Goal: Task Accomplishment & Management: Complete application form

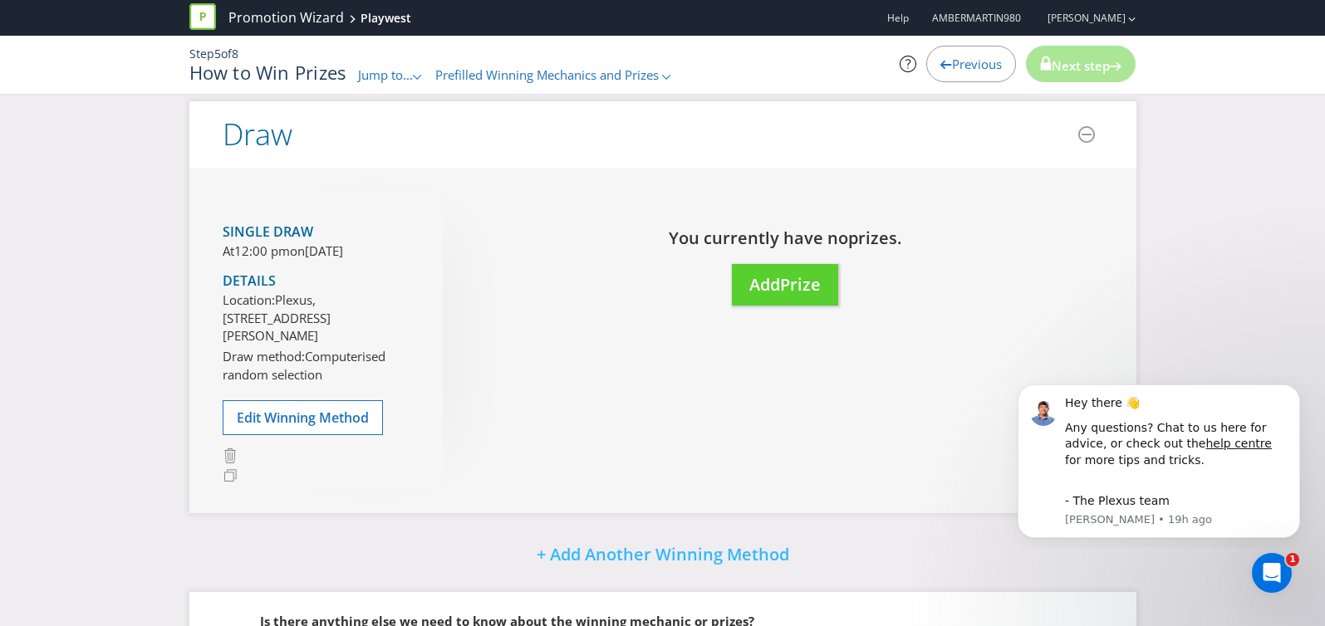
scroll to position [98, 0]
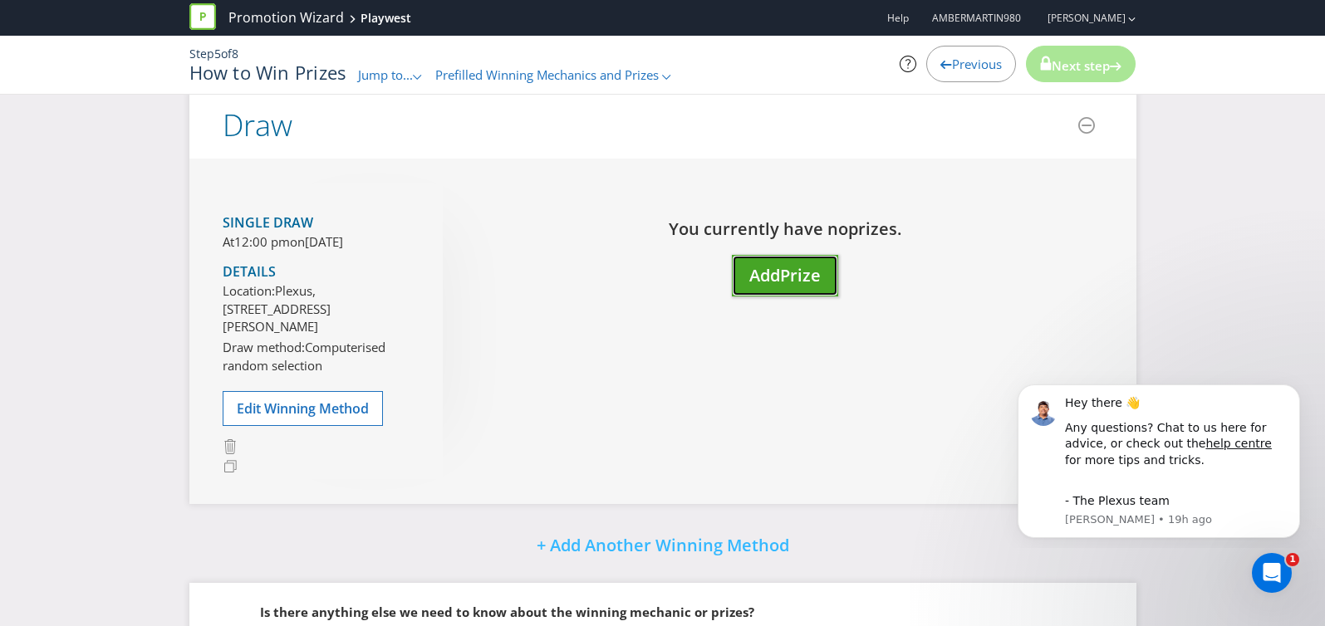
click at [780, 280] on span "Add" at bounding box center [764, 275] width 31 height 22
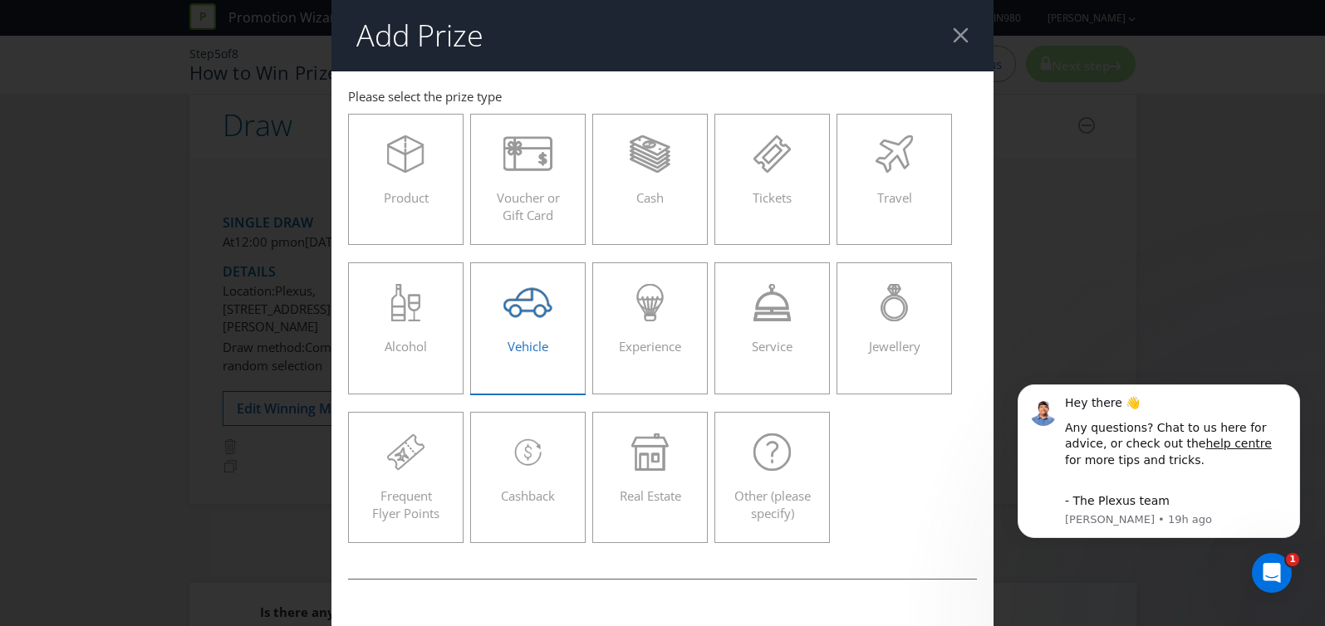
click at [518, 341] on span "Vehicle" at bounding box center [528, 346] width 41 height 17
click at [0, 0] on input "Vehicle" at bounding box center [0, 0] width 0 height 0
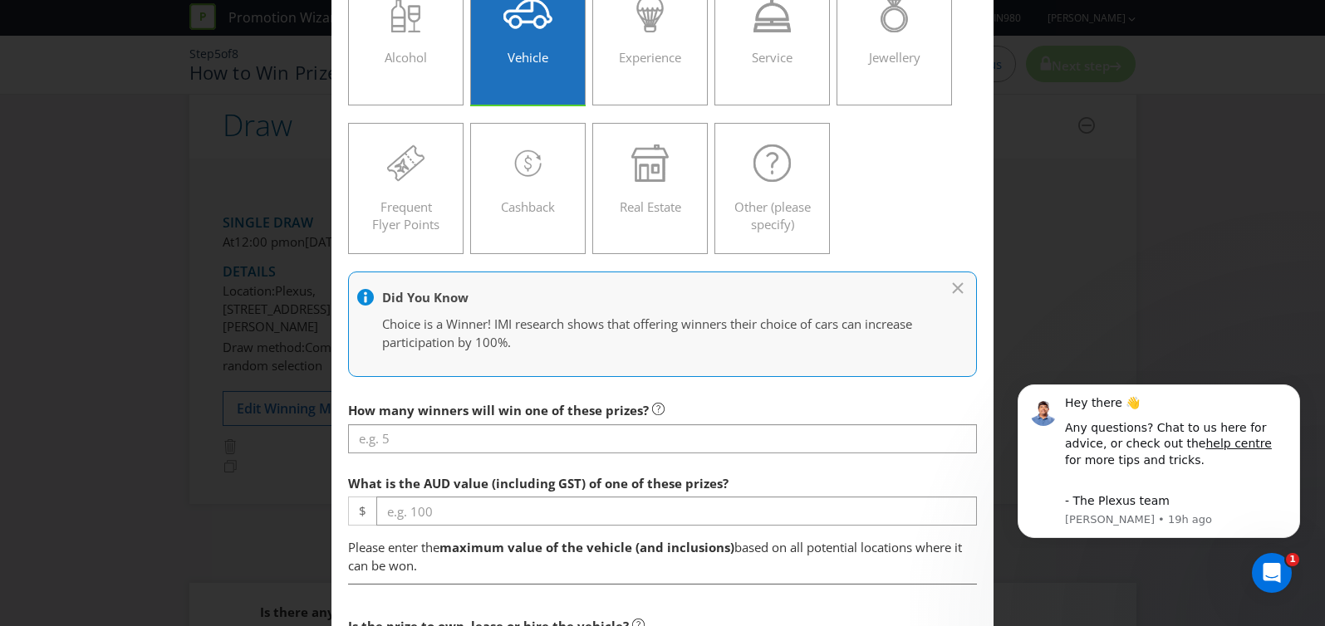
scroll to position [292, 0]
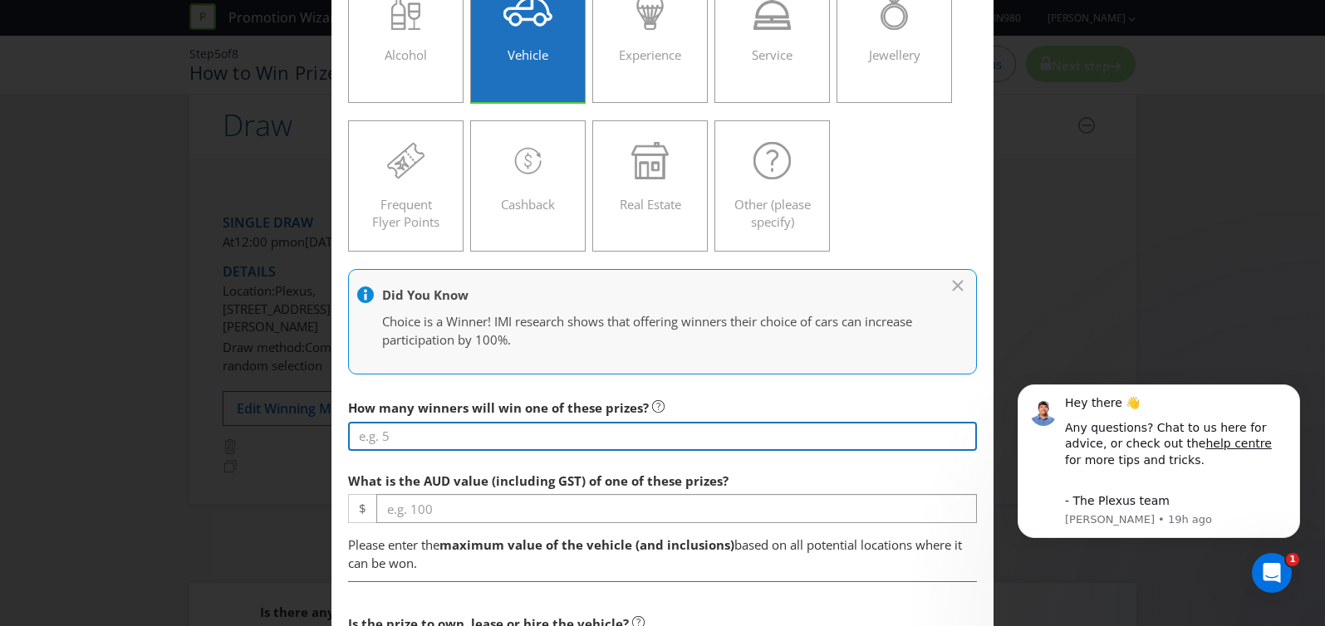
click at [396, 441] on input "number" at bounding box center [663, 436] width 630 height 29
type input "1"
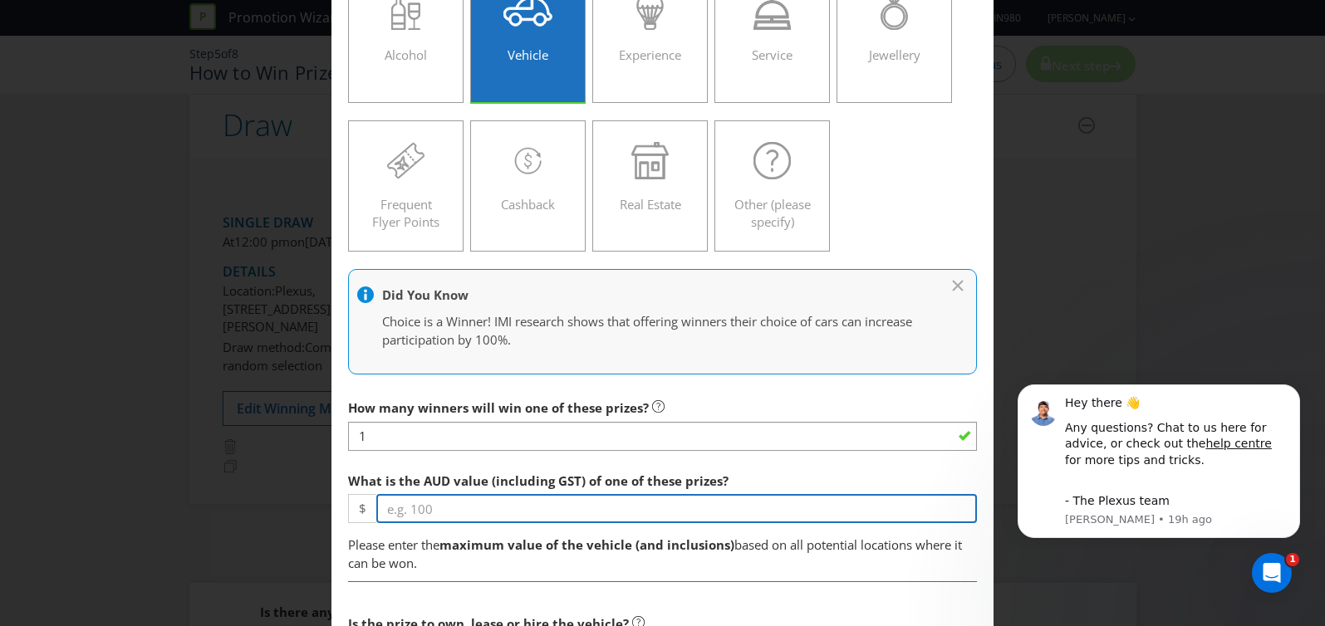
click at [454, 519] on input "number" at bounding box center [676, 508] width 601 height 29
type input "25000"
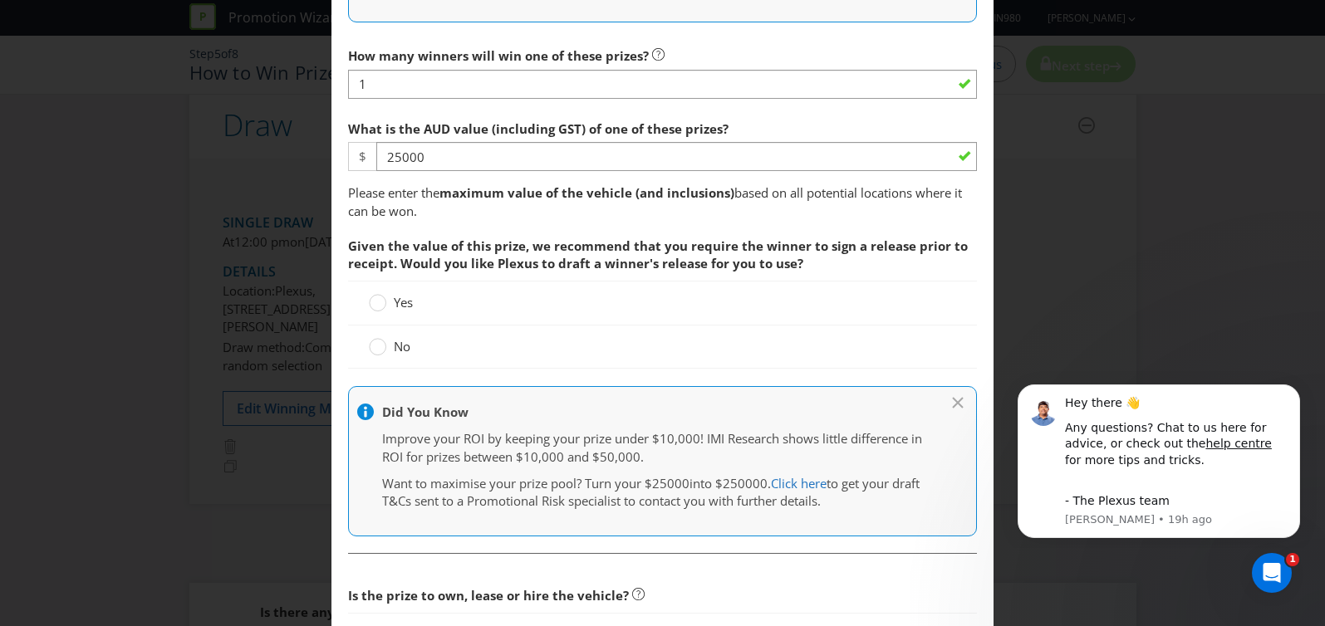
scroll to position [625, 0]
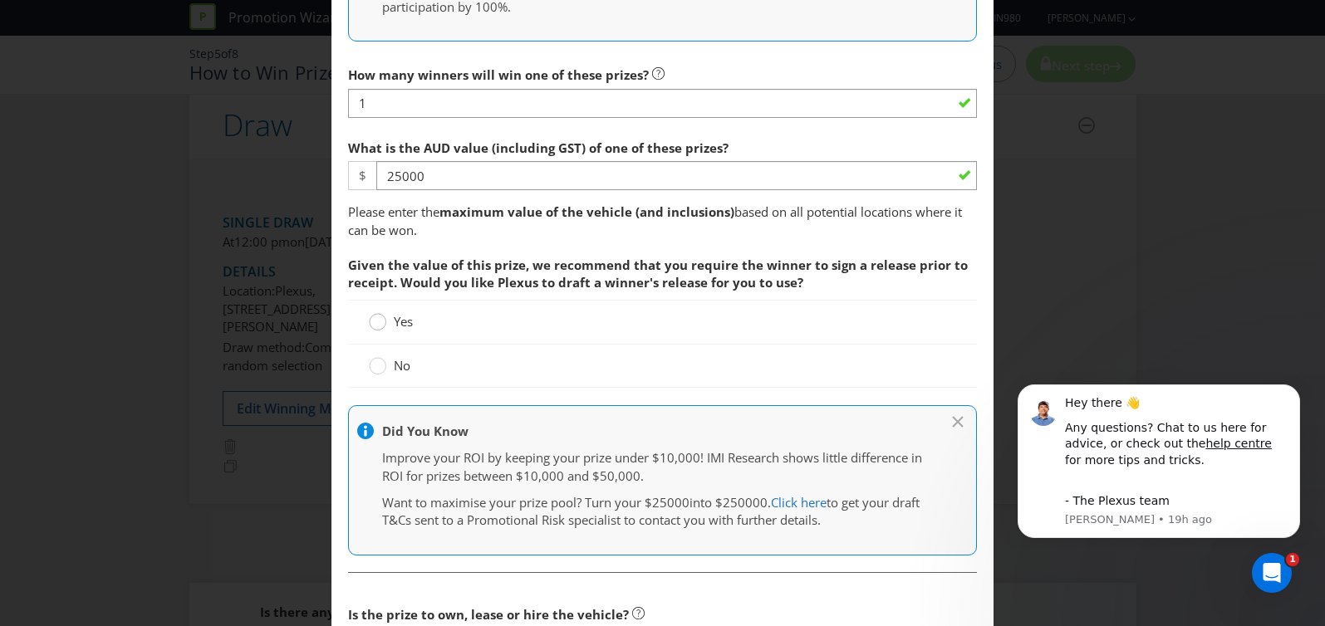
click at [382, 320] on circle at bounding box center [378, 322] width 17 height 17
click at [0, 0] on input "Yes" at bounding box center [0, 0] width 0 height 0
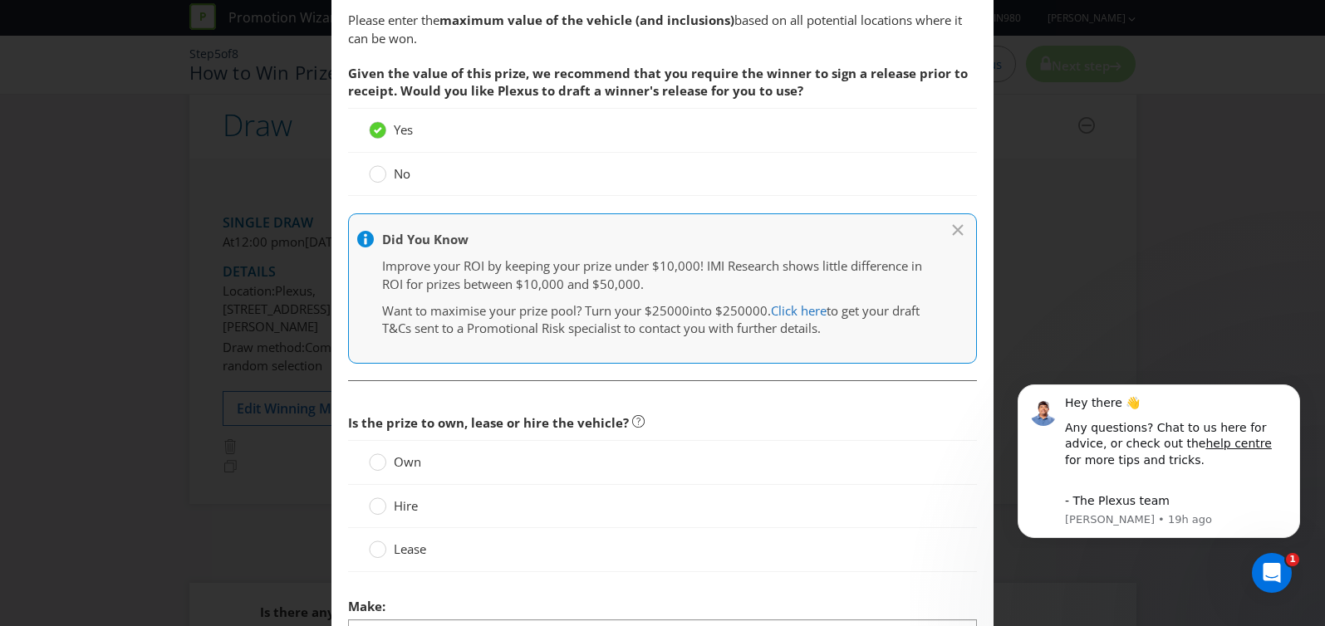
scroll to position [817, 0]
click at [380, 460] on circle at bounding box center [378, 462] width 17 height 17
click at [0, 0] on input "Own" at bounding box center [0, 0] width 0 height 0
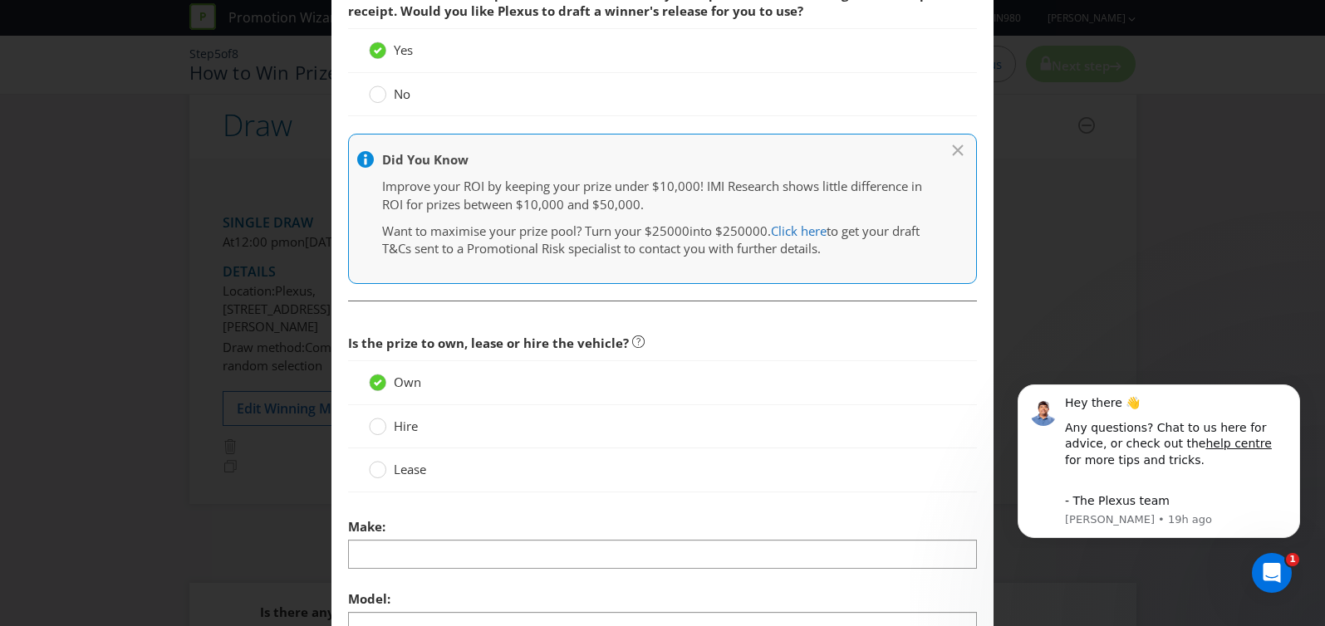
scroll to position [914, 0]
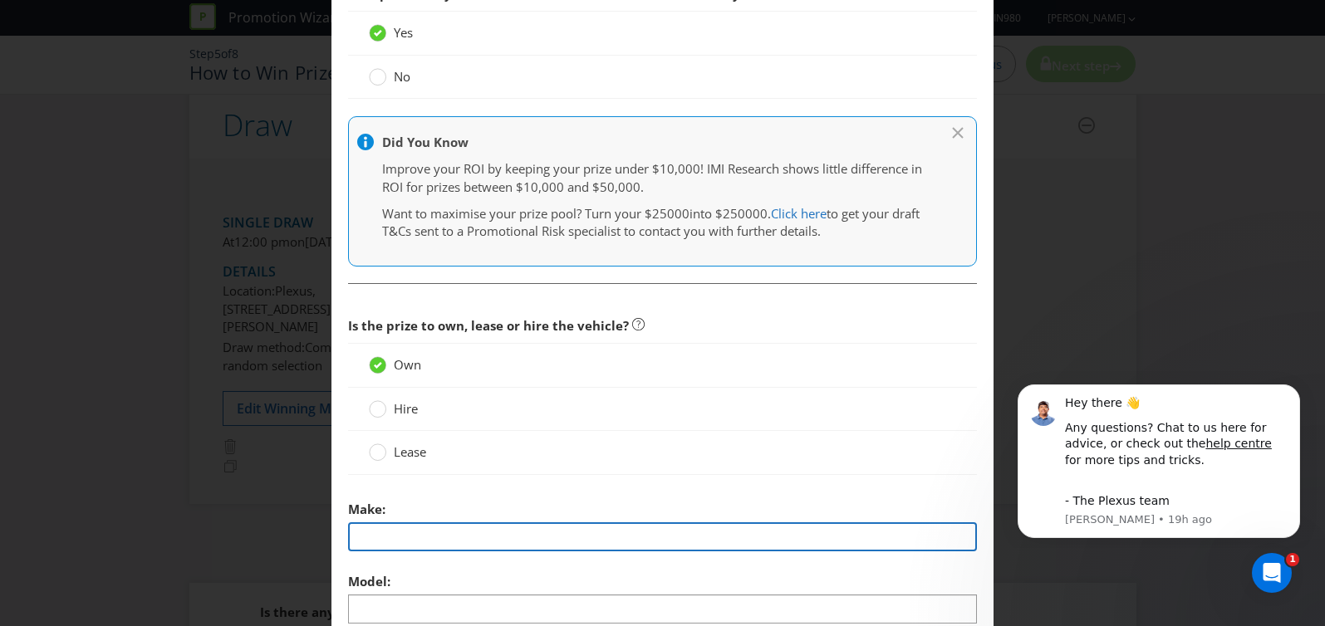
click at [425, 529] on input "text" at bounding box center [663, 537] width 630 height 29
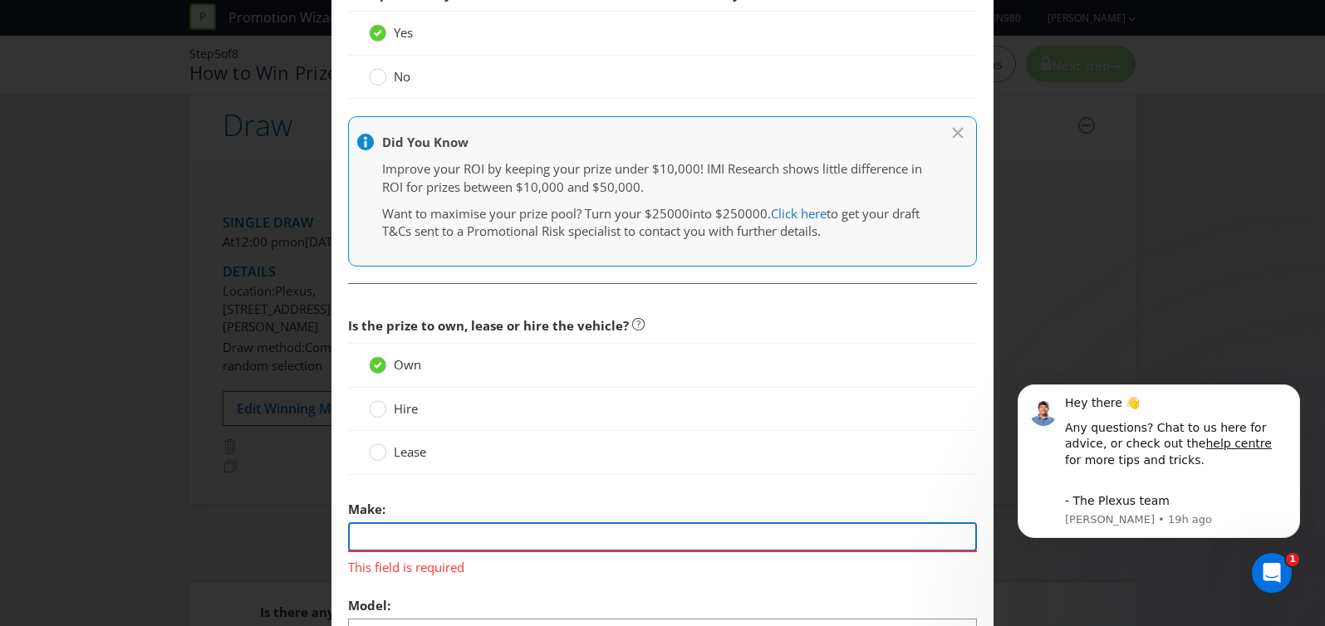
click at [394, 533] on input "text" at bounding box center [663, 537] width 630 height 29
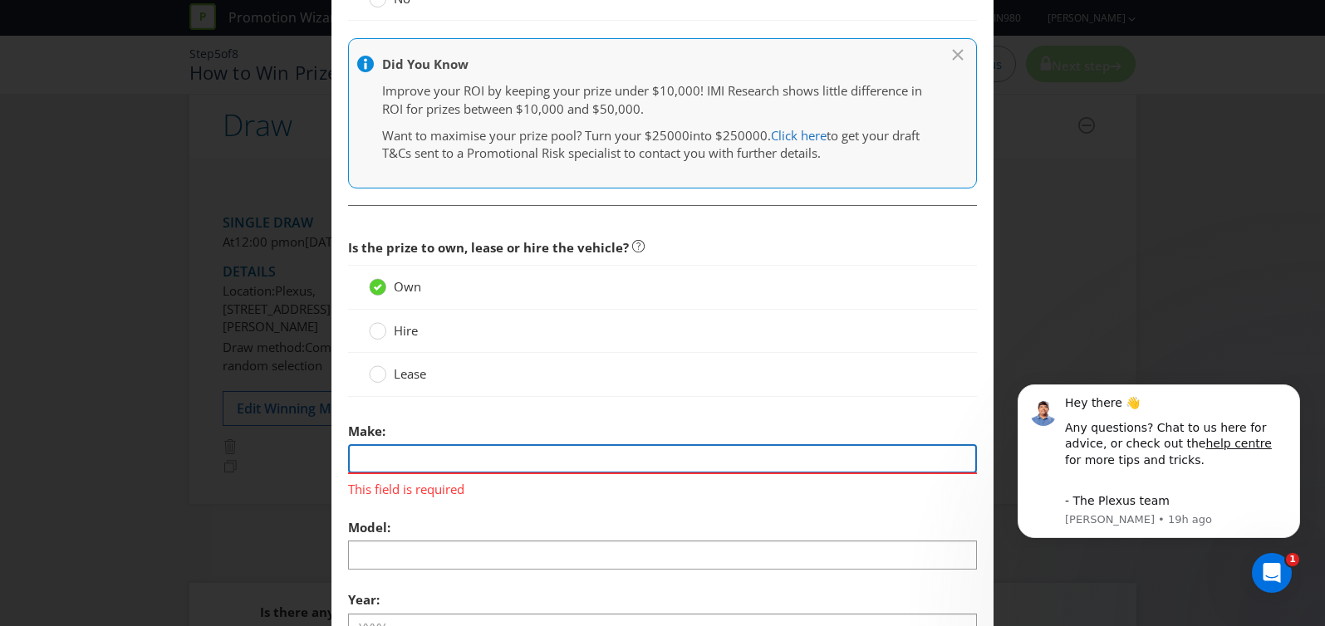
scroll to position [993, 0]
paste input "Rolls Royce (Silver Spirit 1984,"
click at [429, 456] on input "Rolls Royce (Silver Spirit 1984," at bounding box center [663, 458] width 630 height 29
type input "Rolls Royce"
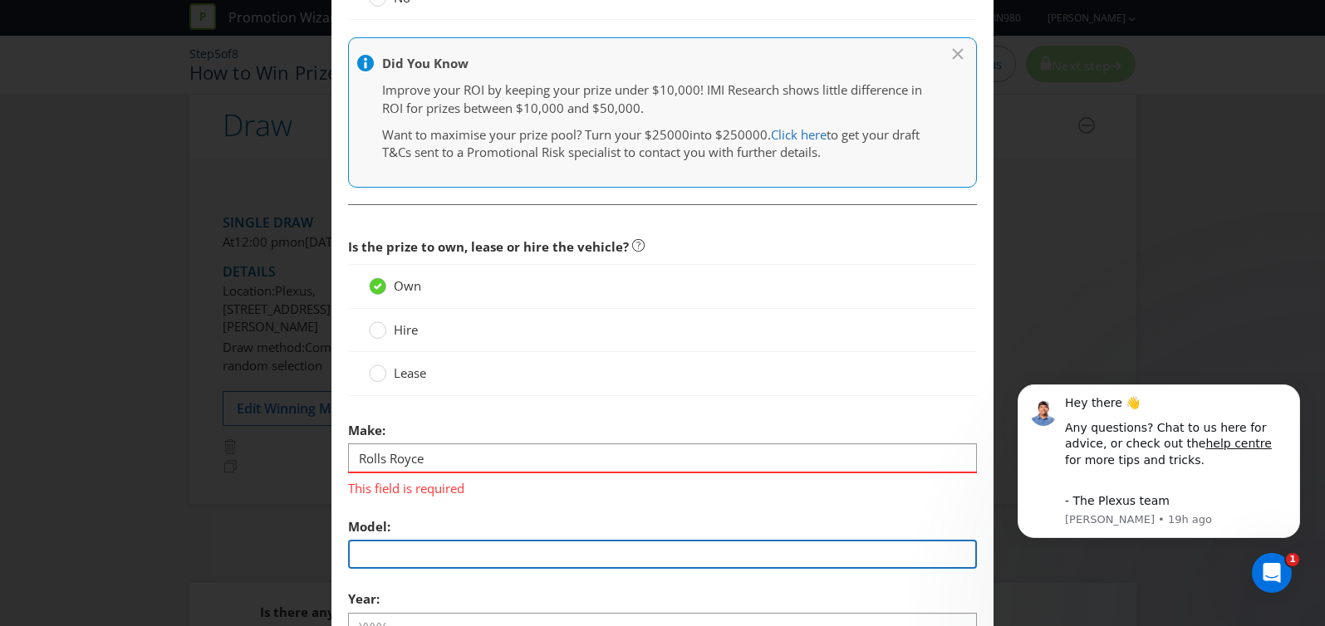
click at [400, 558] on section "Is the prize to own, lease or hire the vehicle? Own Hire Lease Make: Rolls Royc…" at bounding box center [663, 624] width 630 height 789
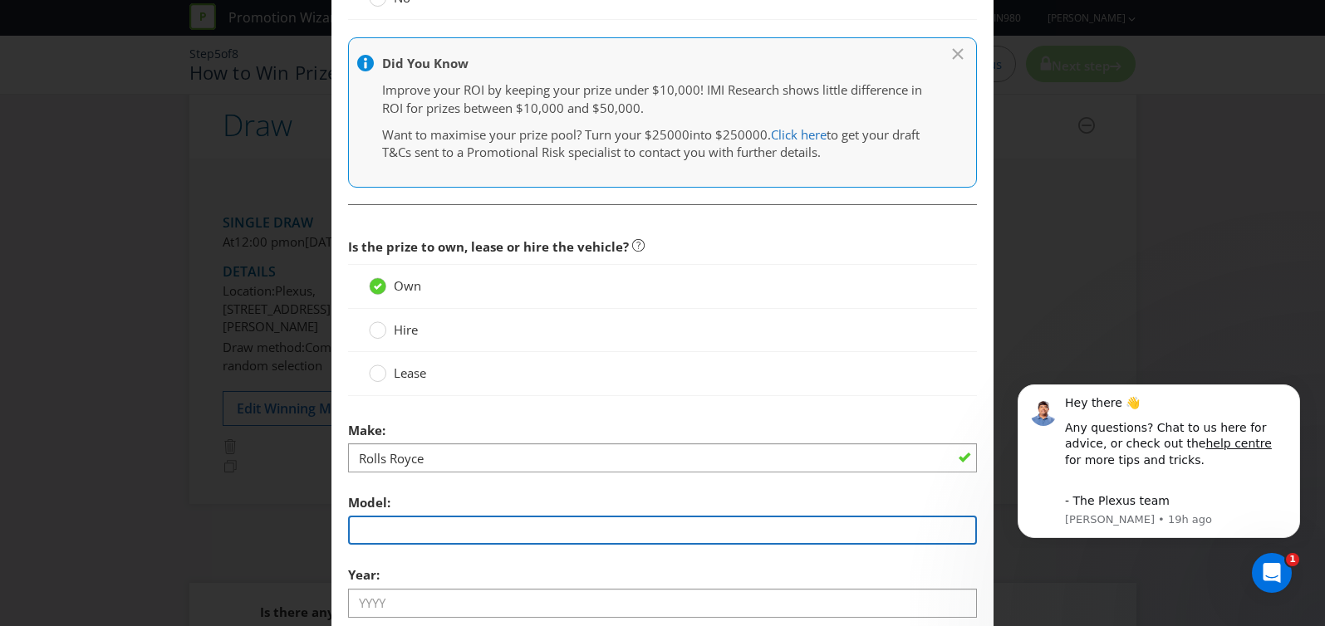
paste input "Silver Spirit 1984,"
click at [430, 532] on input "Silver Spirit 1984," at bounding box center [663, 530] width 630 height 29
type input "Silver Spirit"
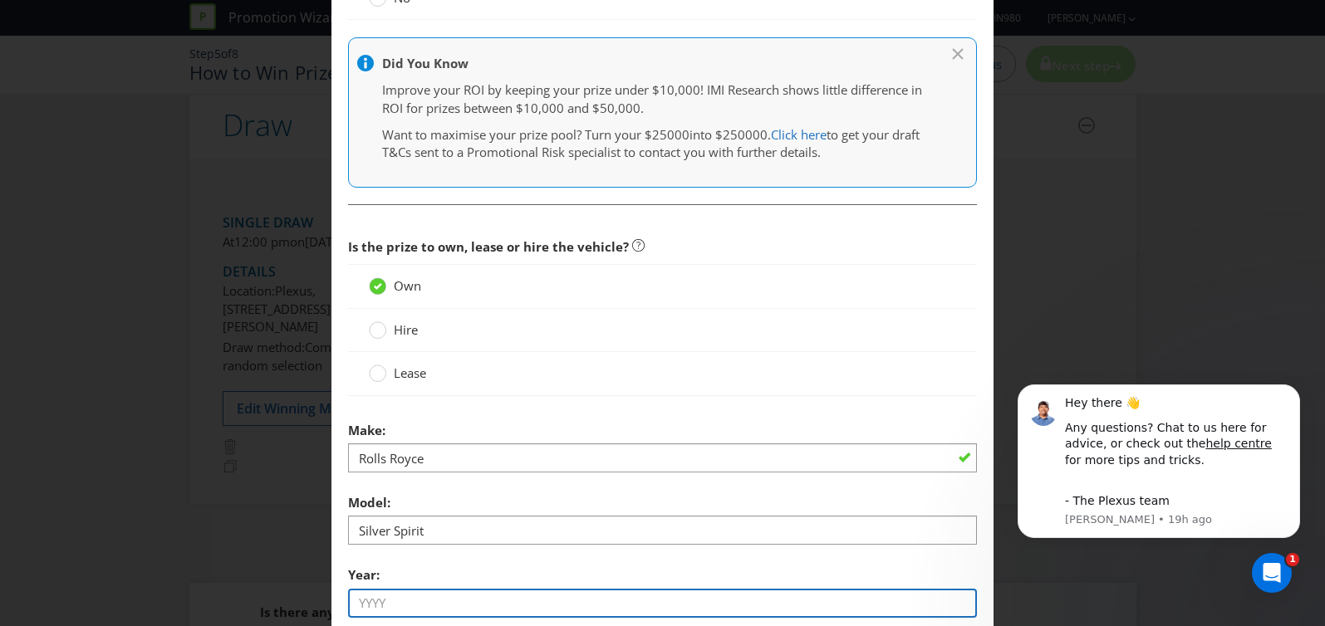
click at [436, 605] on input "text" at bounding box center [663, 603] width 630 height 29
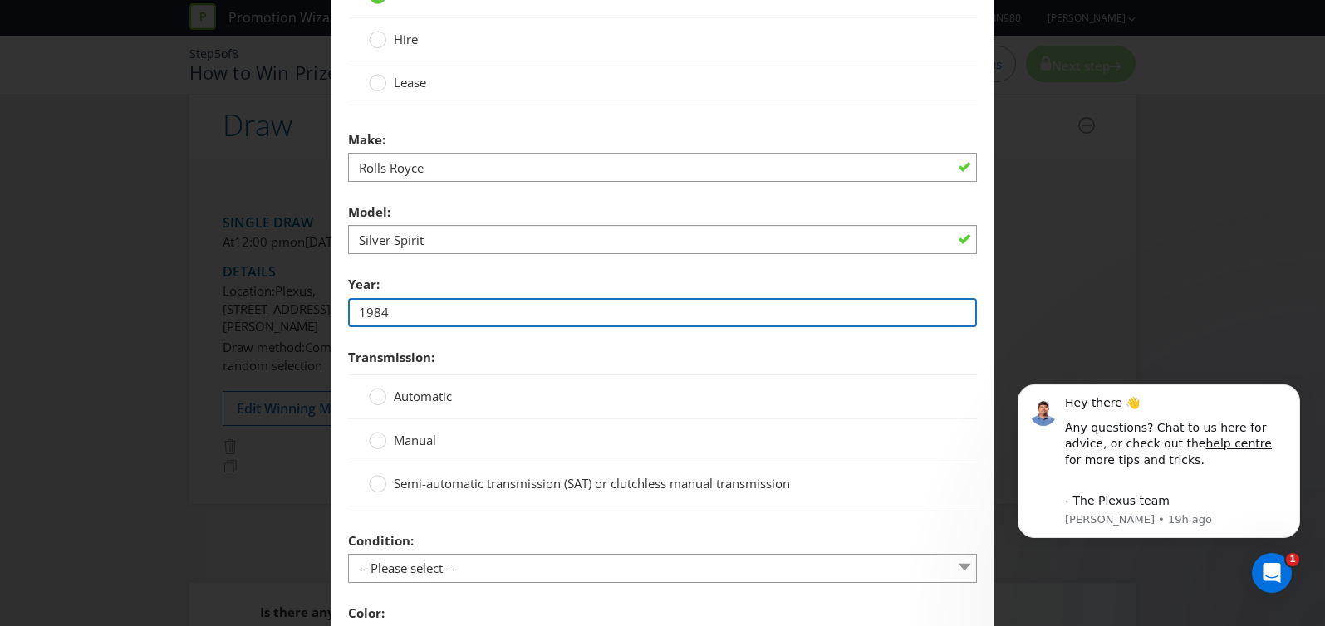
scroll to position [1288, 0]
type input "1984"
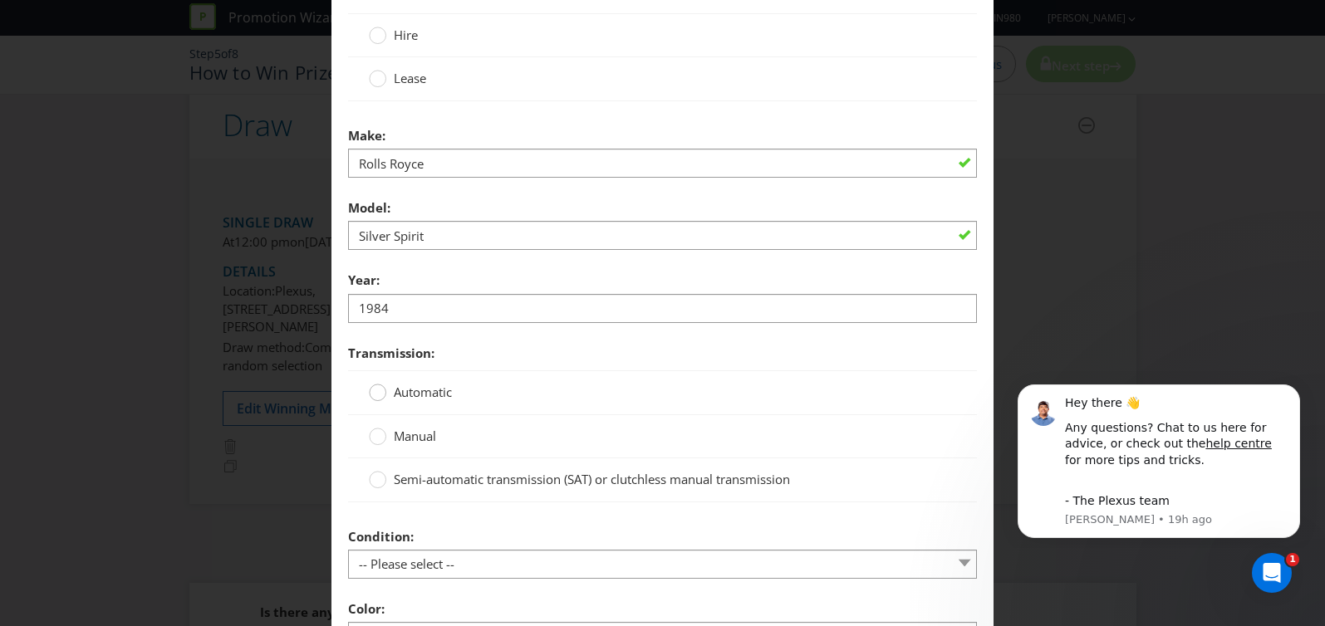
click at [385, 400] on icon at bounding box center [377, 392] width 17 height 17
click at [0, 0] on input "Automatic" at bounding box center [0, 0] width 0 height 0
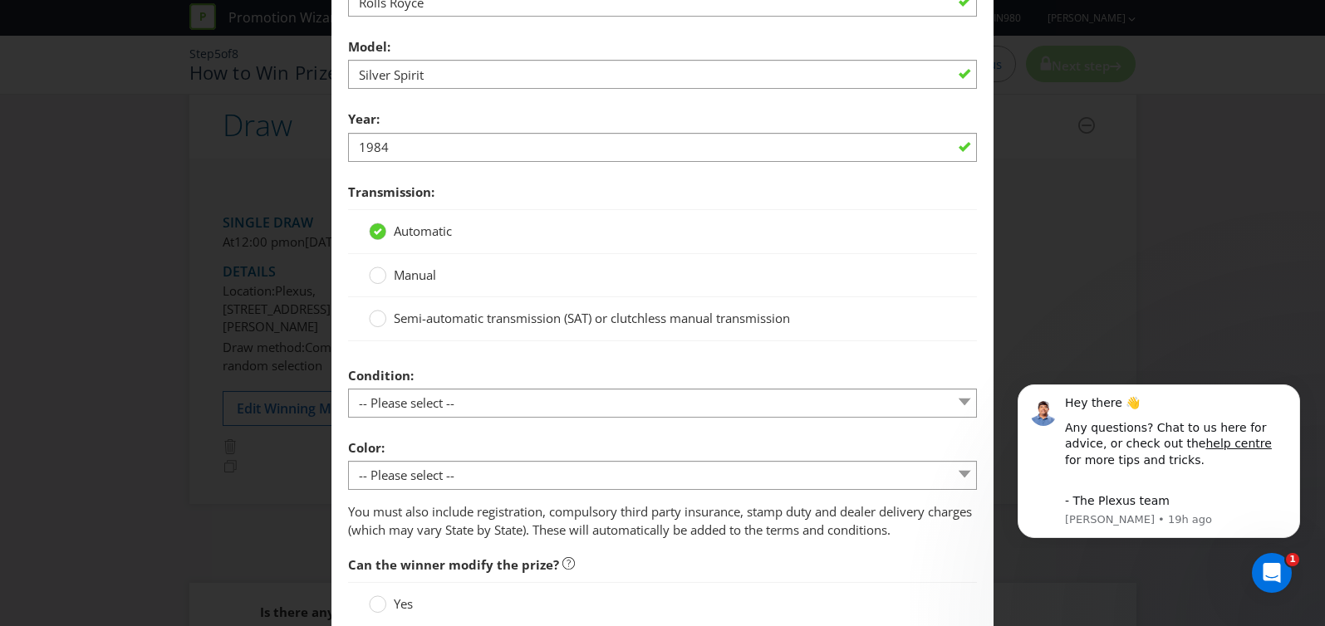
scroll to position [1480, 0]
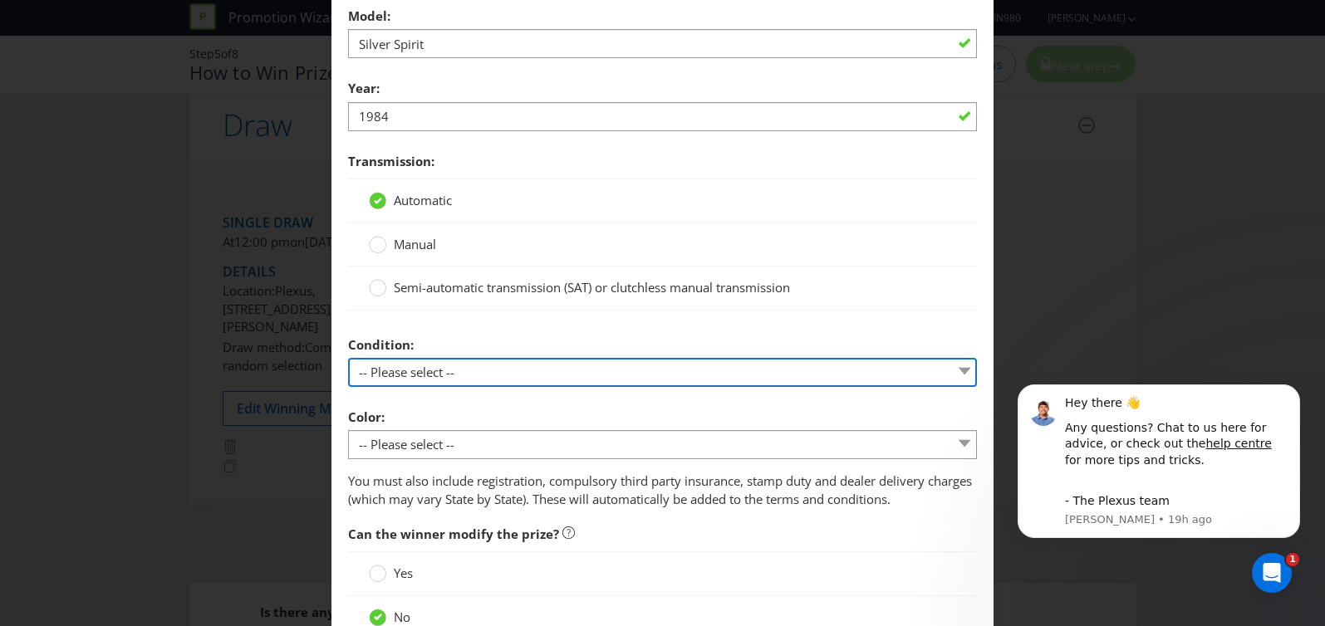
click at [415, 366] on select "-- Please select -- New Demonstrated Second-hand" at bounding box center [663, 372] width 630 height 29
select select "USED"
click at [348, 358] on select "-- Please select -- New Demonstrated Second-hand" at bounding box center [663, 372] width 630 height 29
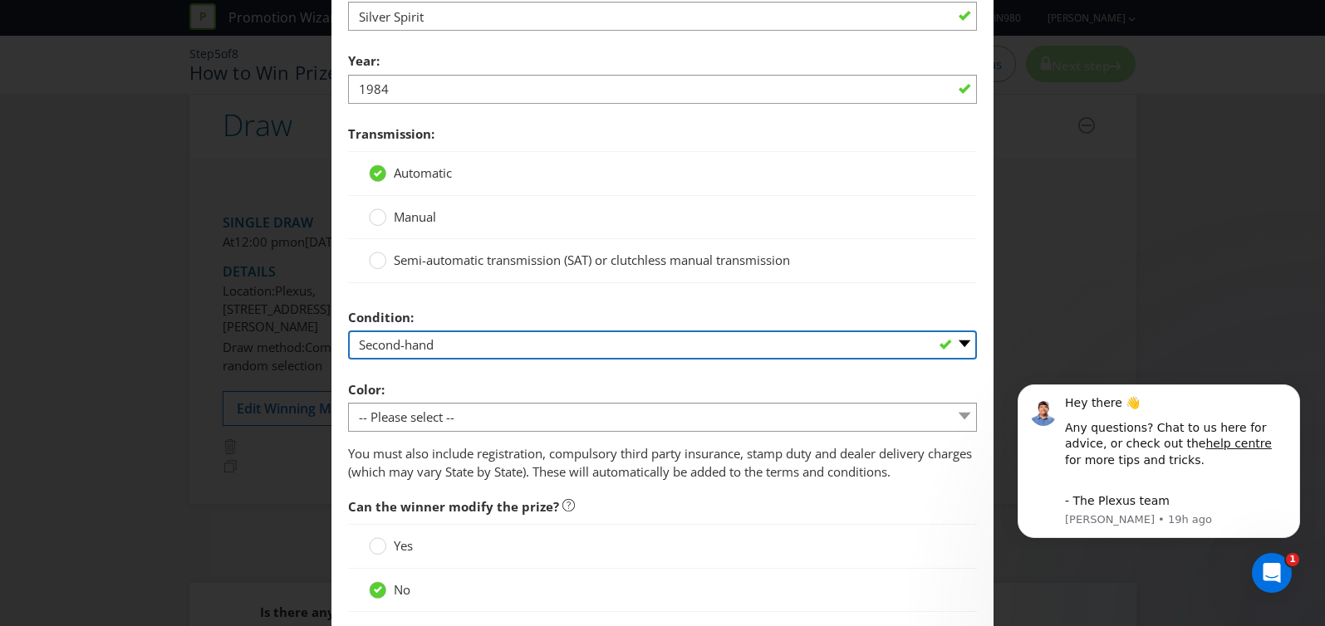
scroll to position [1515, 0]
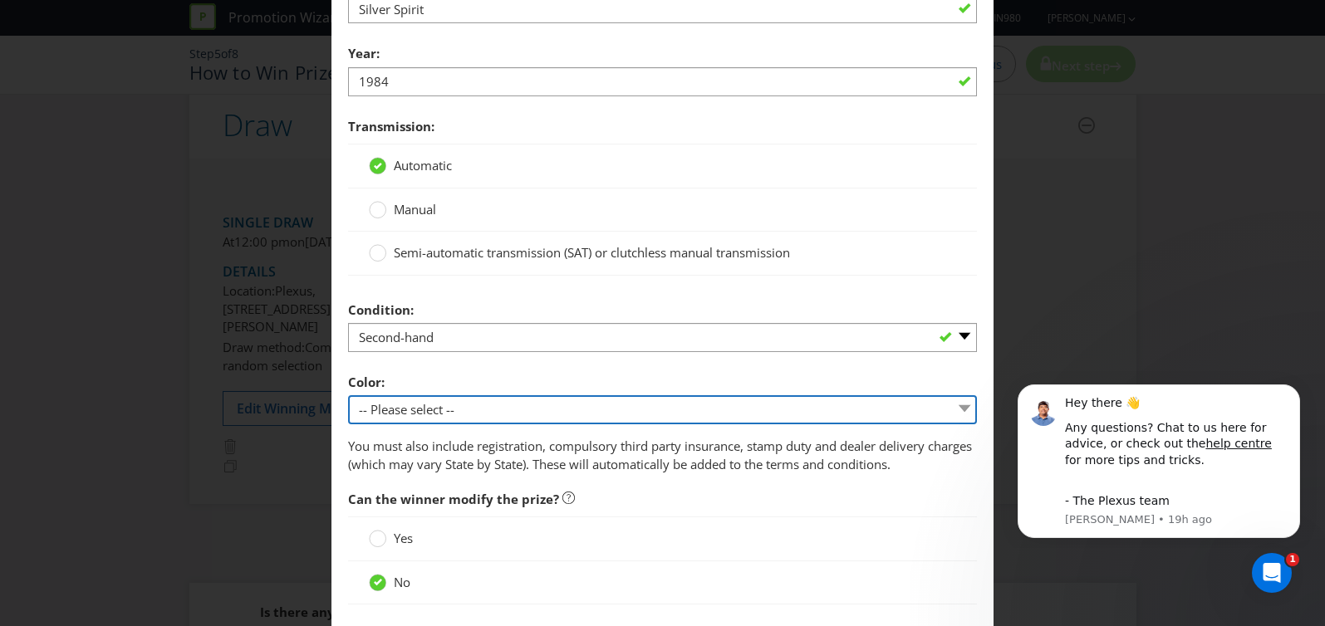
click at [427, 405] on select "-- Please select -- Winner's choice of colour subject to availability and exclu…" at bounding box center [663, 409] width 630 height 29
select select "PREDETERMINED"
click at [348, 395] on select "-- Please select -- Winner's choice of colour subject to availability and exclu…" at bounding box center [663, 409] width 630 height 29
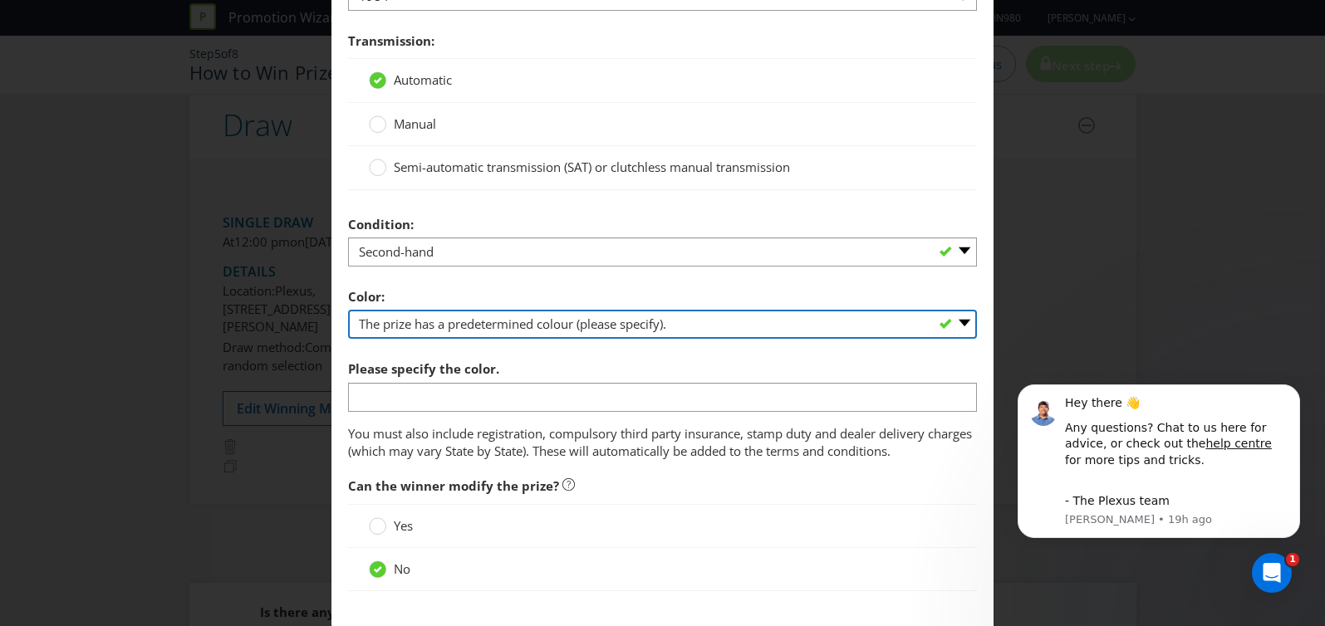
scroll to position [1601, 0]
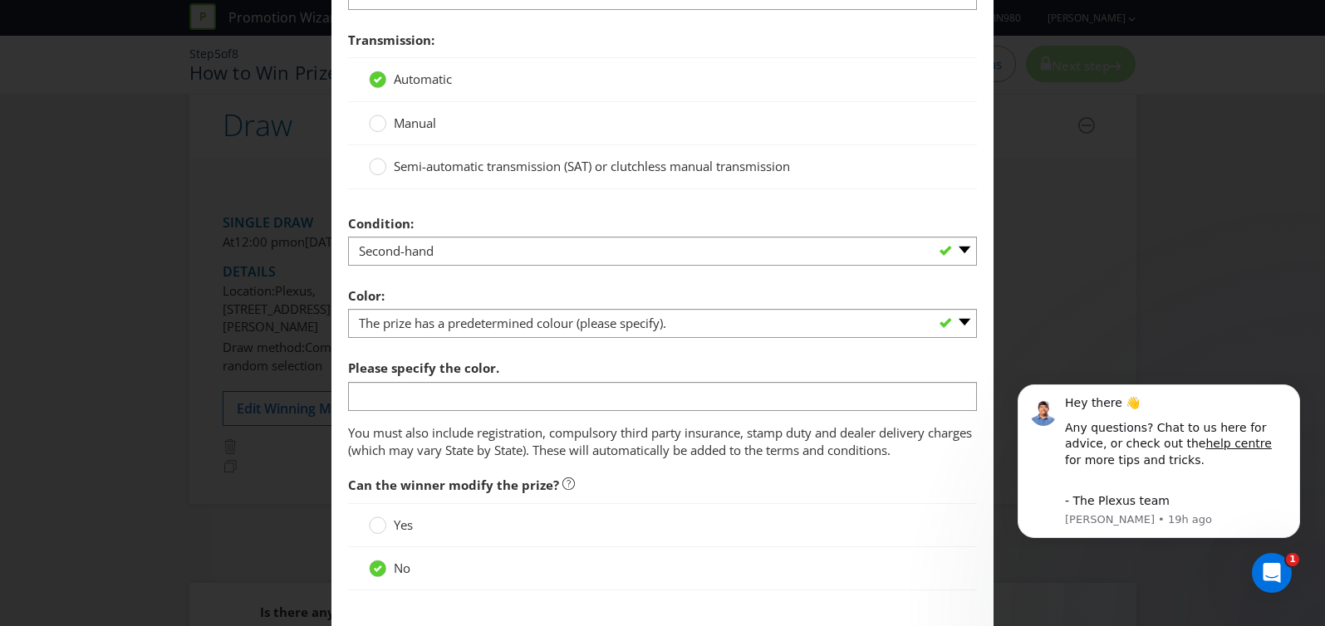
drag, startPoint x: 434, startPoint y: 379, endPoint x: 425, endPoint y: 391, distance: 15.5
click at [434, 379] on div "Please specify the color." at bounding box center [663, 381] width 630 height 60
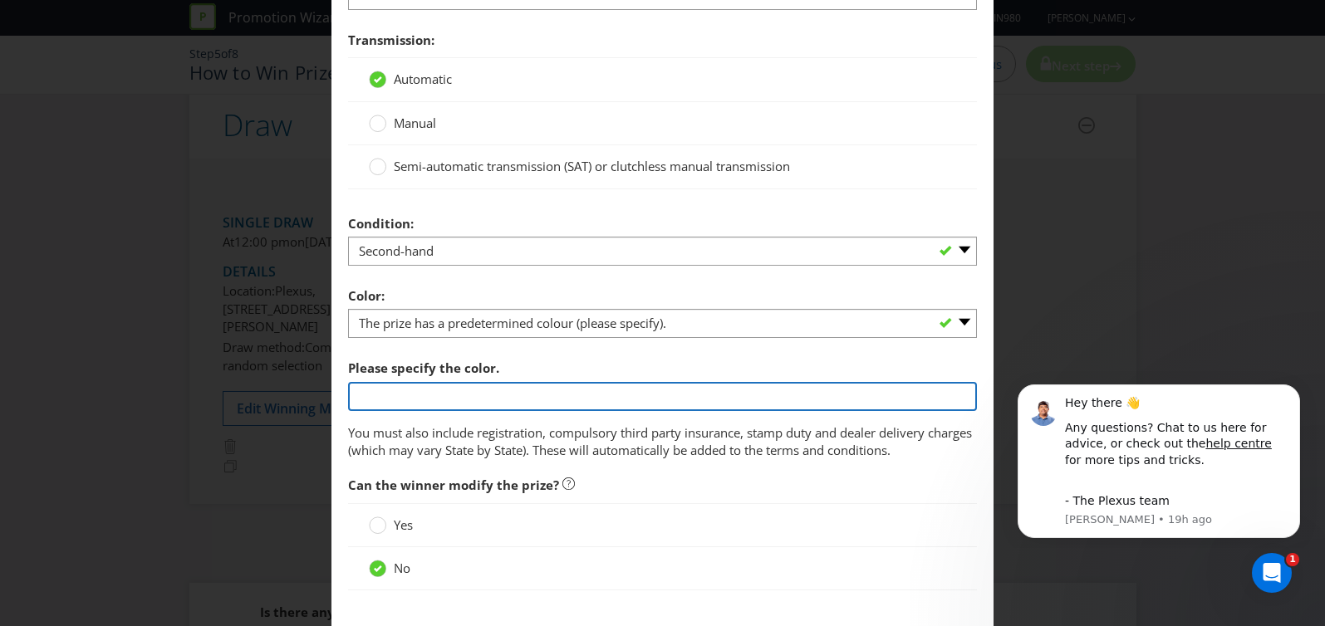
click at [423, 393] on input "text" at bounding box center [663, 396] width 630 height 29
type input "G"
drag, startPoint x: 388, startPoint y: 389, endPoint x: 265, endPoint y: 361, distance: 126.2
click at [228, 369] on div "Add Prize [GEOGRAPHIC_DATA] Please select the prize type Product Voucher or Gif…" at bounding box center [662, 313] width 1325 height 626
paste input "est Green"
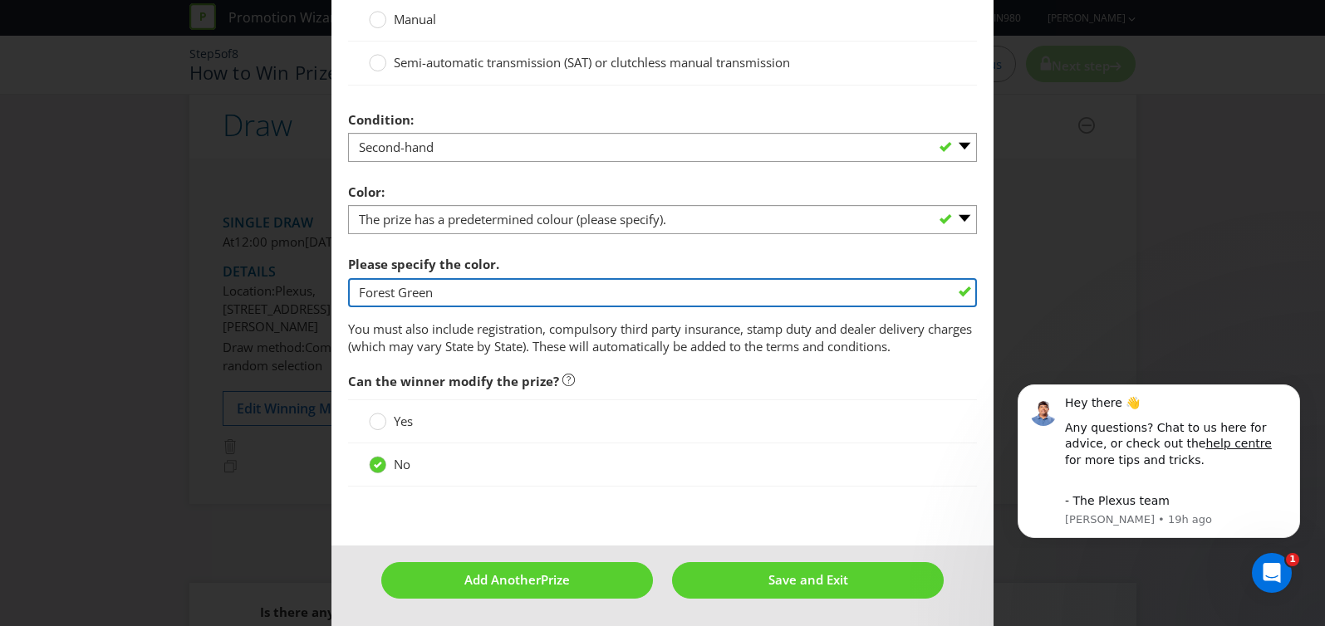
scroll to position [1706, 0]
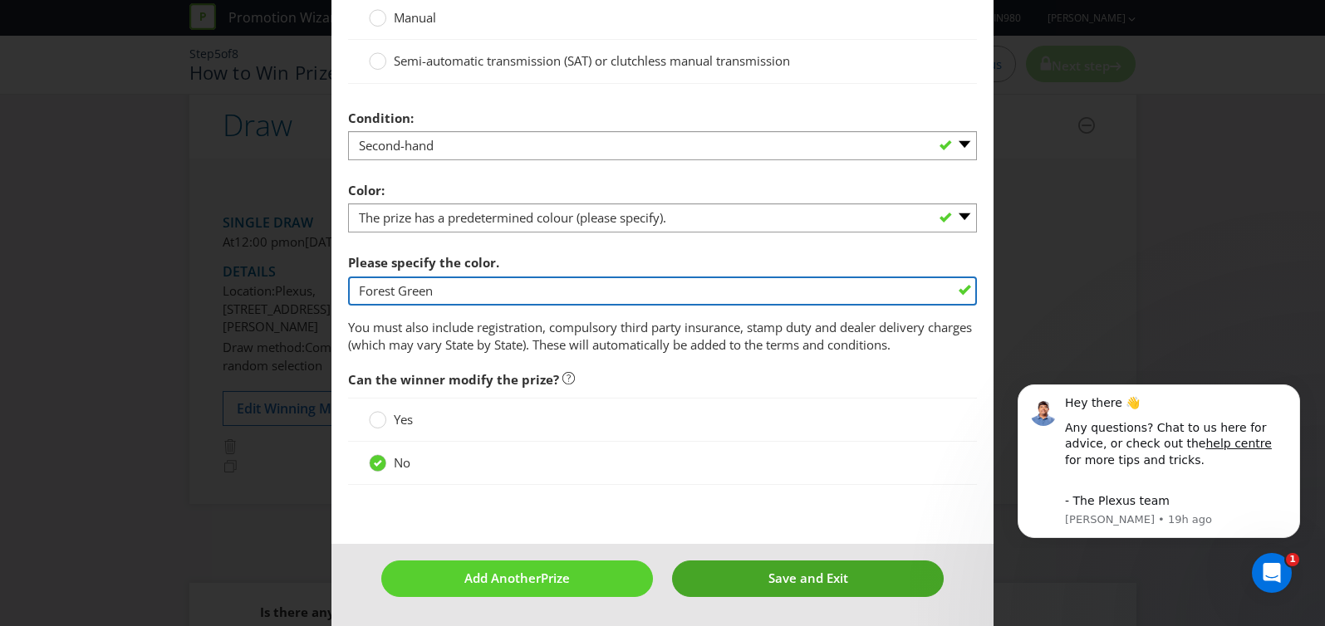
type input "Forest Green"
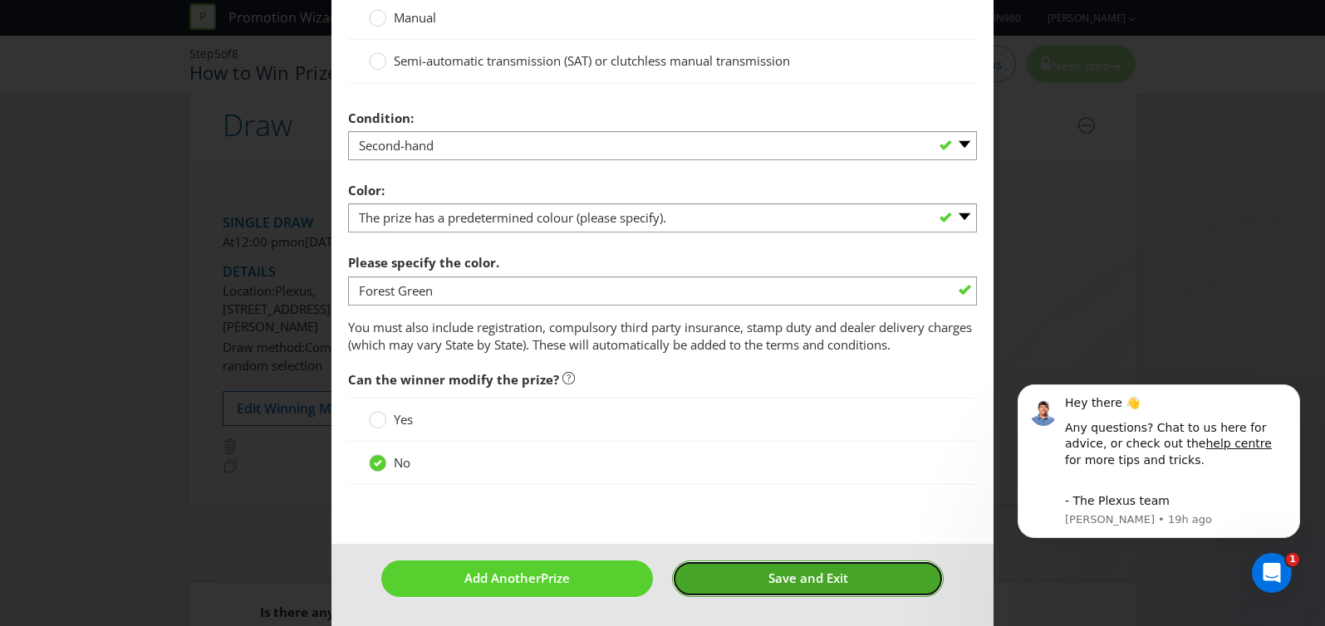
click at [733, 577] on button "Save and Exit" at bounding box center [808, 579] width 272 height 36
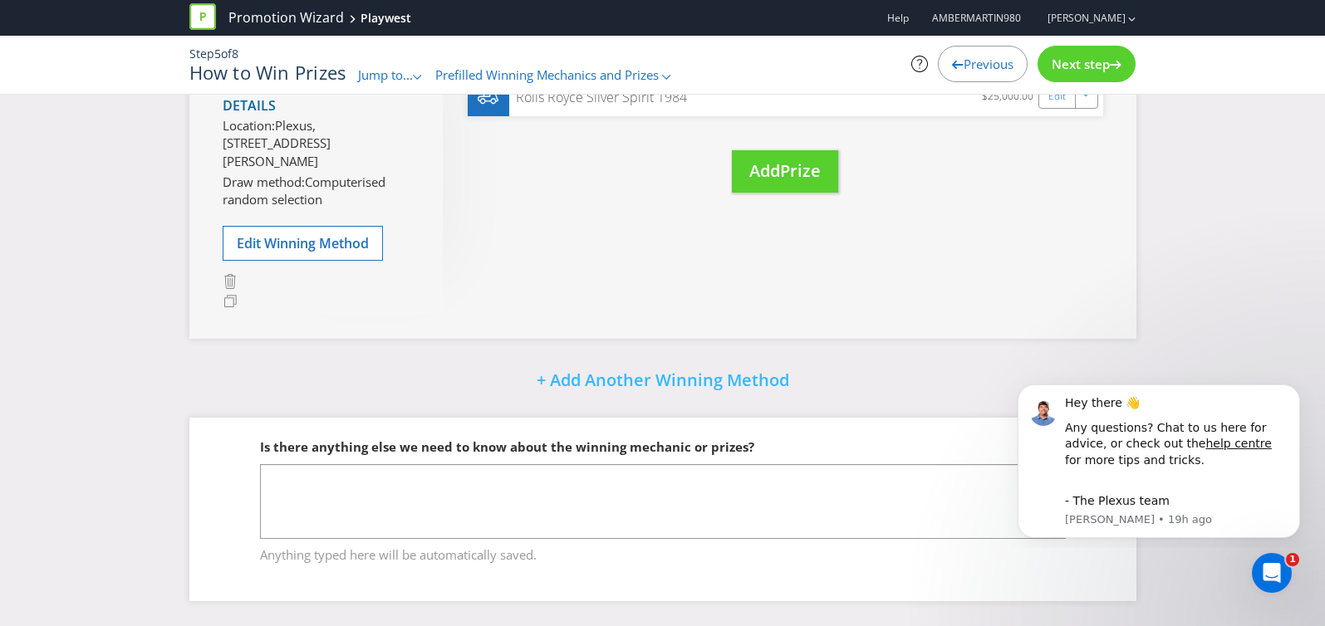
scroll to position [449, 0]
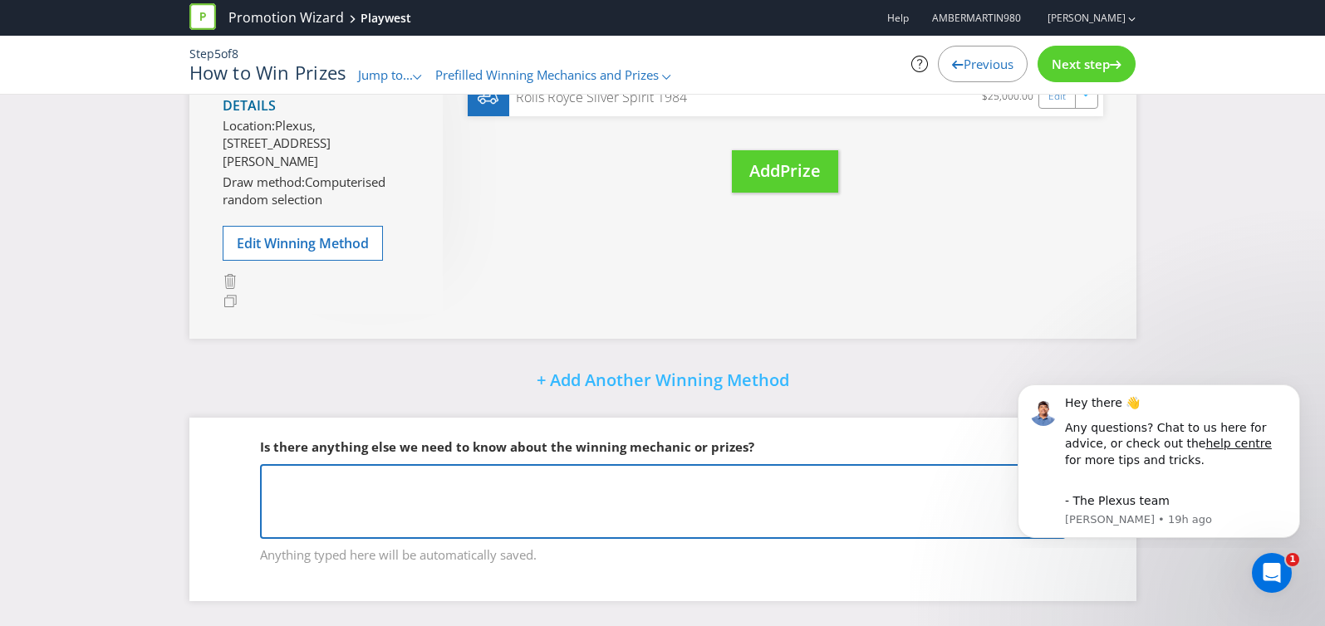
drag, startPoint x: 358, startPoint y: 502, endPoint x: 368, endPoint y: 498, distance: 10.5
click at [358, 502] on textarea at bounding box center [663, 501] width 806 height 75
paste textarea "Lor ipsu Do’si ametco adip el sed Doeiu Tempo (incidi ut $26L) etdolor Magnaali…"
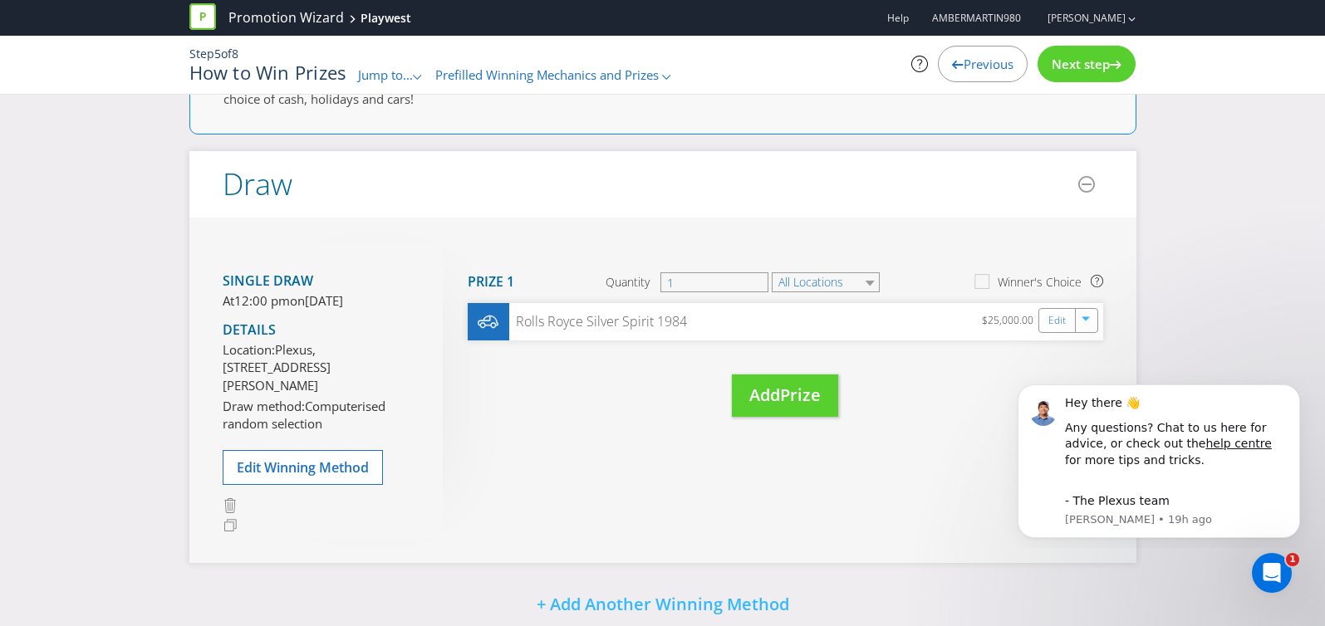
scroll to position [198, 0]
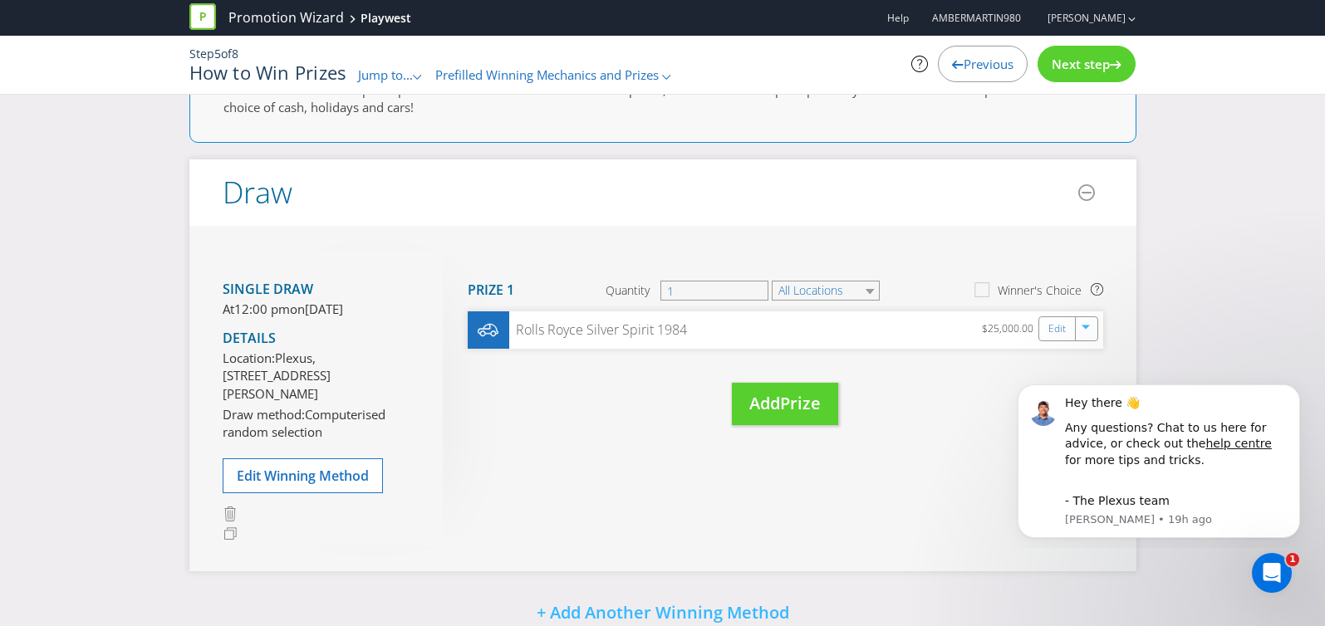
type textarea "Lor ipsu Do’si ametco adip el sed Doeiu Tempo (incidi ut $26L) etdolor Magnaali…"
click at [1092, 64] on span "Next step" at bounding box center [1081, 64] width 58 height 17
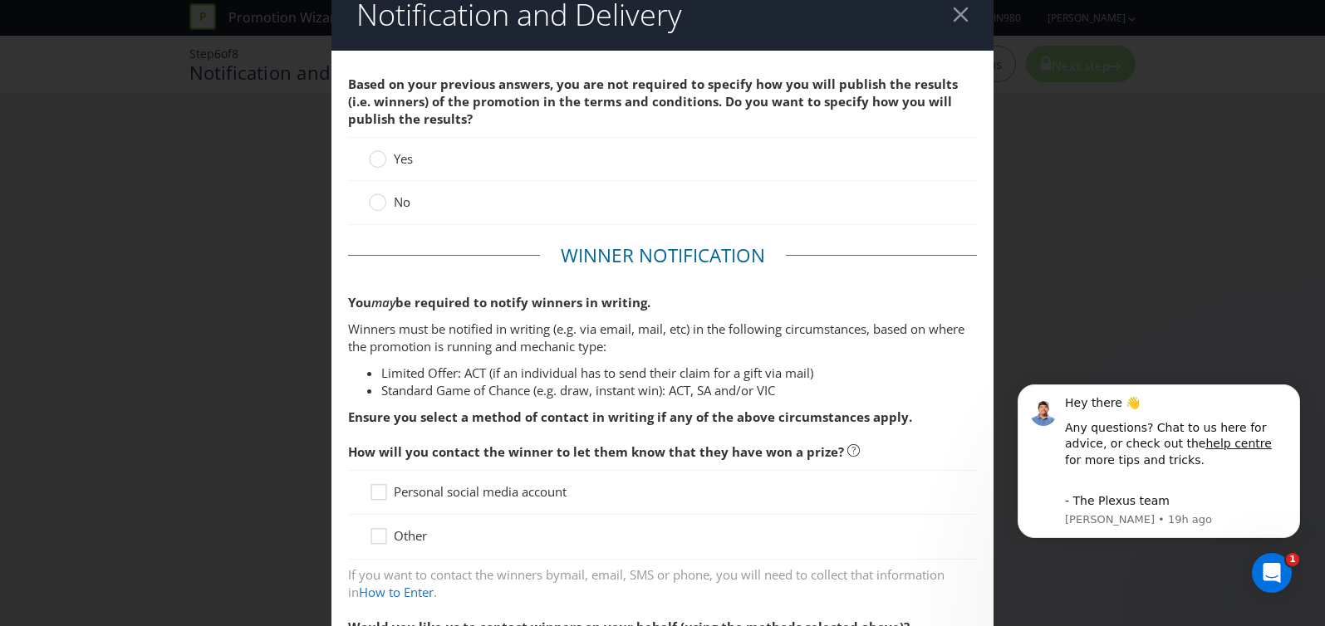
scroll to position [22, 0]
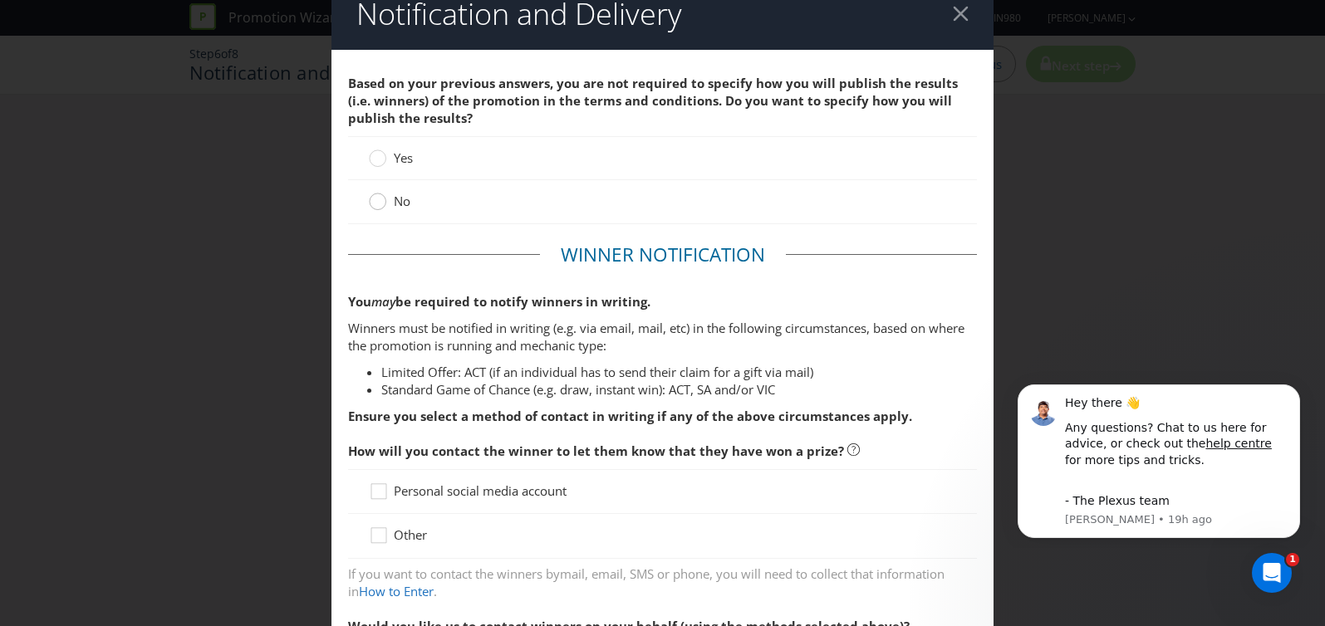
click at [371, 201] on circle at bounding box center [378, 202] width 17 height 17
click at [0, 0] on input "No" at bounding box center [0, 0] width 0 height 0
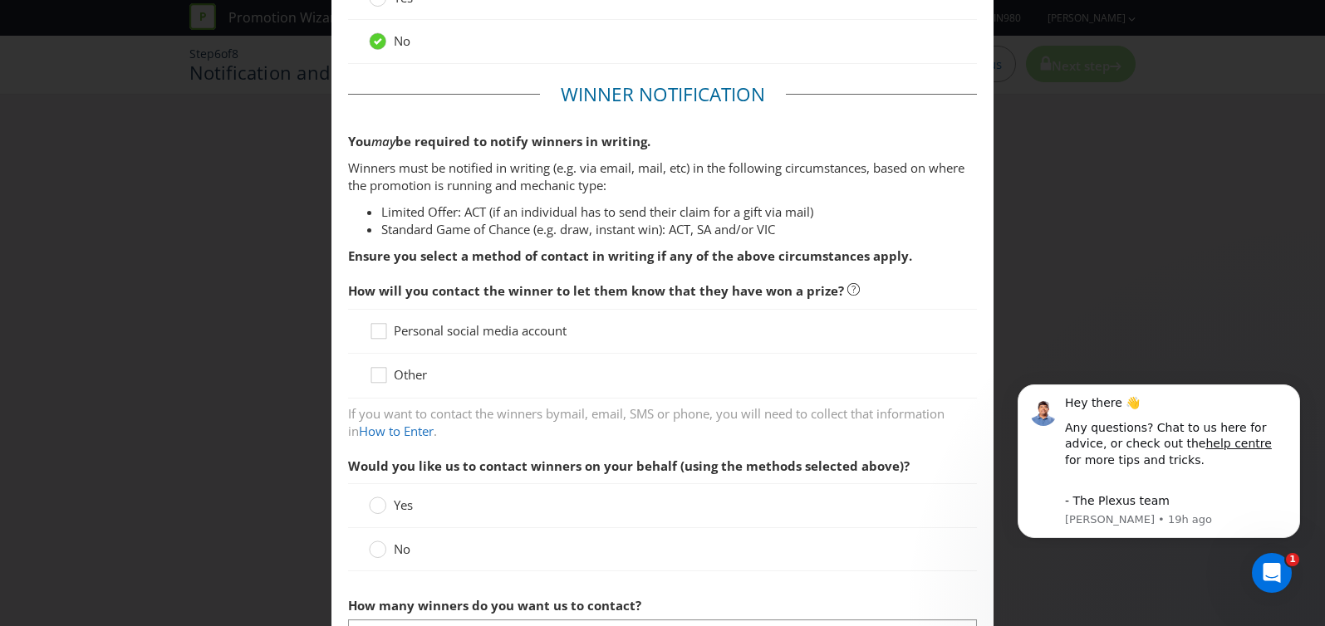
scroll to position [191, 0]
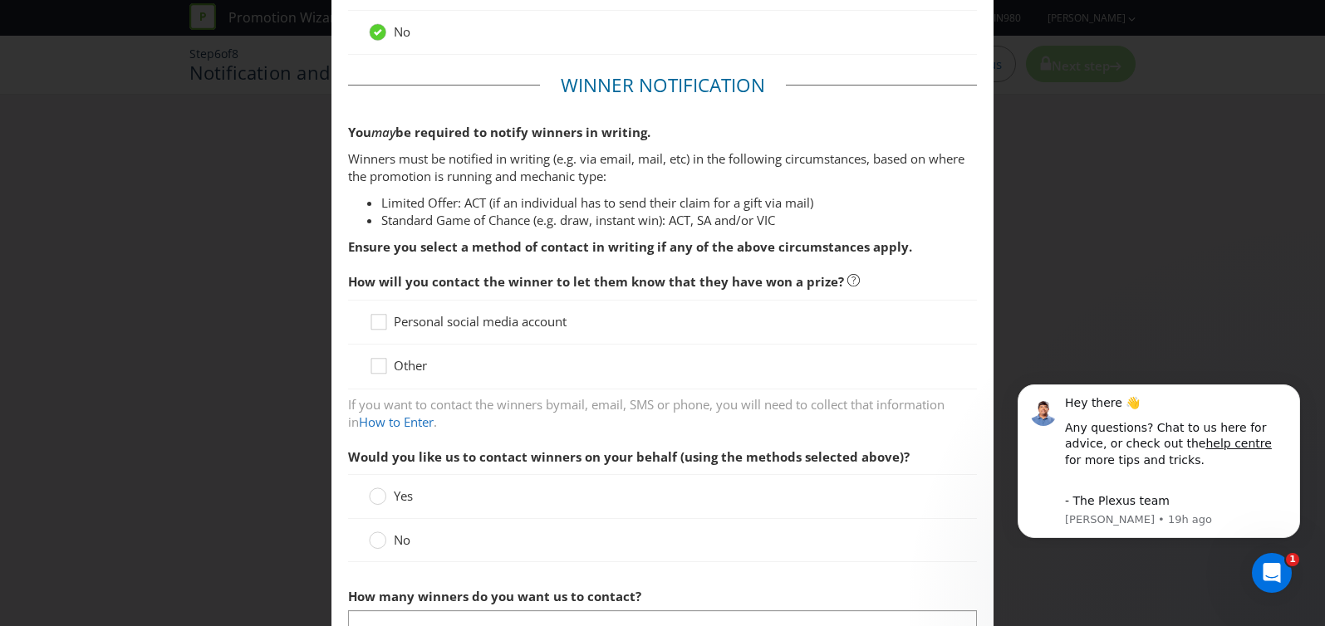
drag, startPoint x: 386, startPoint y: 321, endPoint x: 414, endPoint y: 317, distance: 27.7
click at [386, 321] on icon at bounding box center [381, 325] width 25 height 25
click at [0, 0] on input "Personal social media account" at bounding box center [0, 0] width 0 height 0
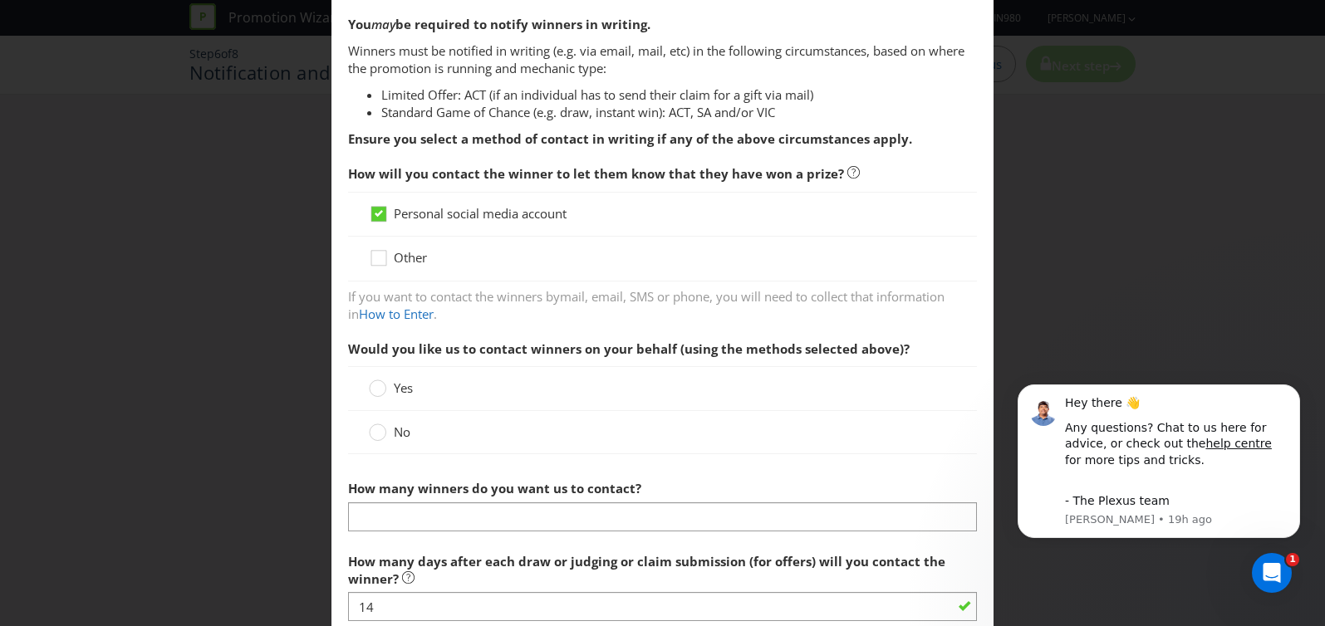
scroll to position [308, 0]
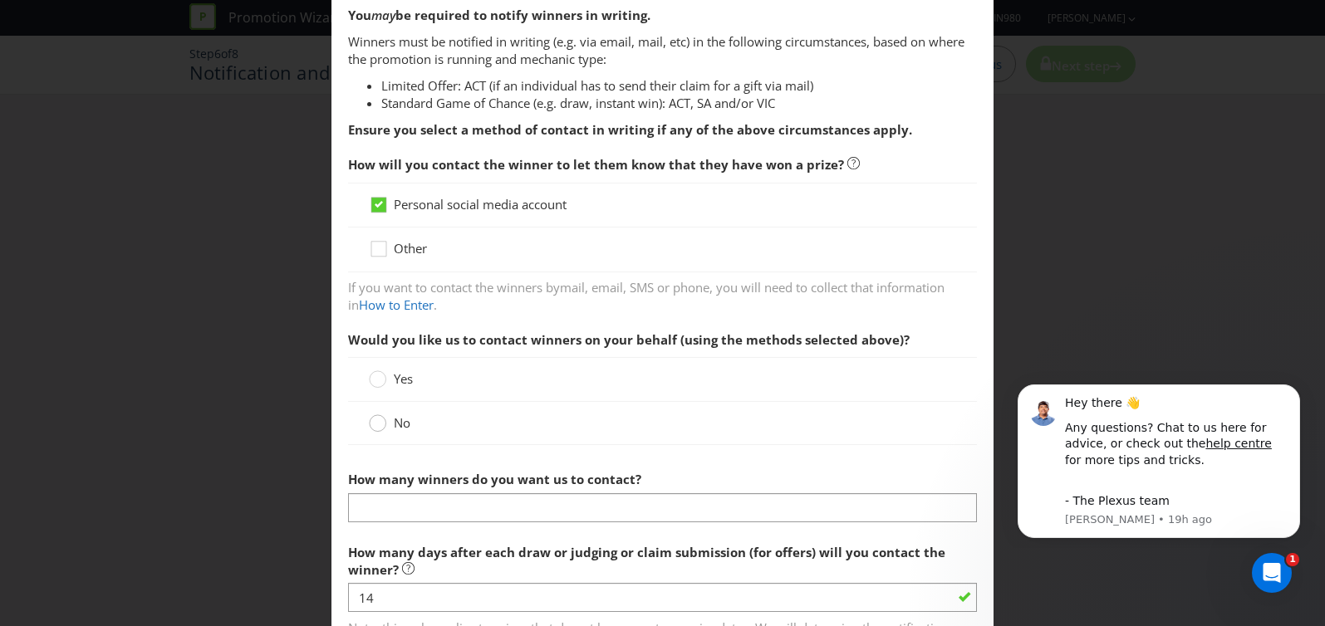
click at [385, 426] on circle at bounding box center [378, 423] width 17 height 17
click at [0, 0] on input "No" at bounding box center [0, 0] width 0 height 0
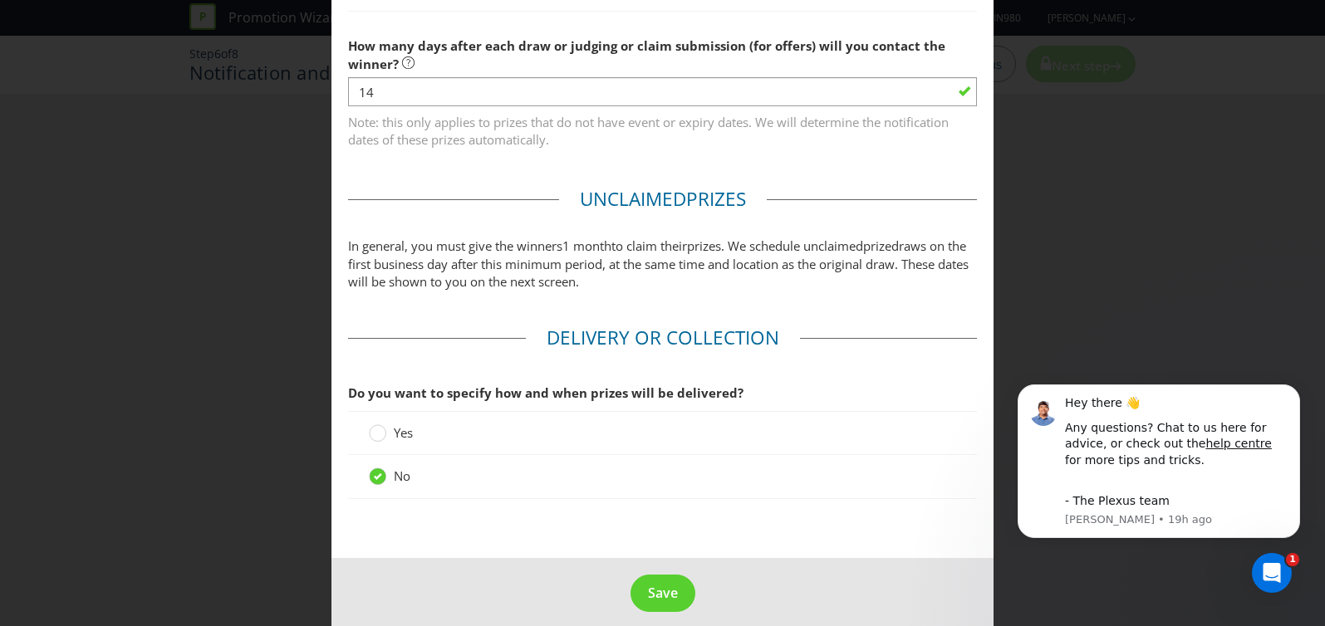
scroll to position [758, 0]
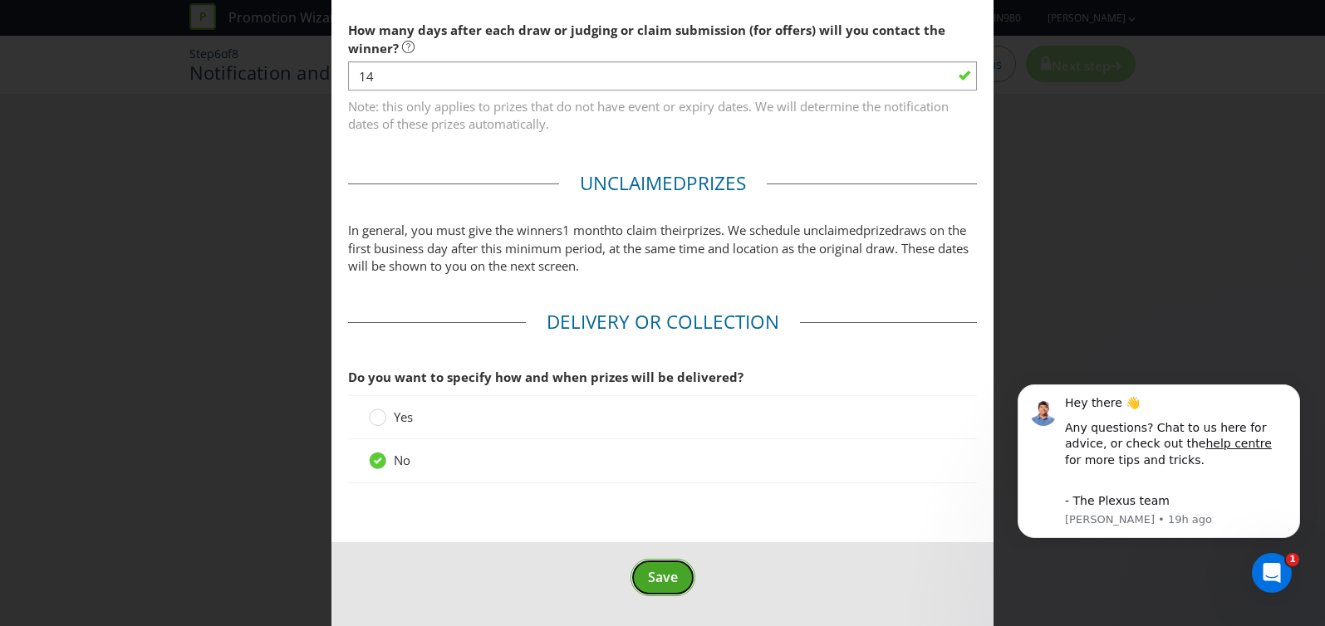
click at [666, 582] on span "Save" at bounding box center [663, 577] width 30 height 18
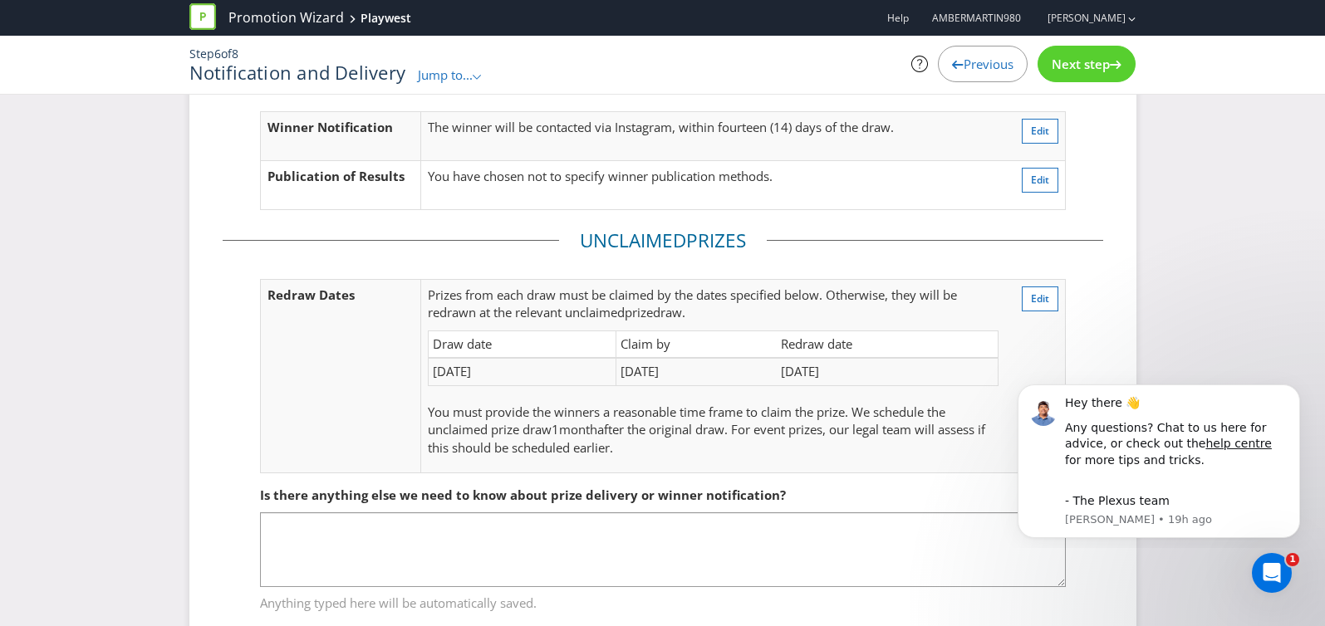
scroll to position [151, 0]
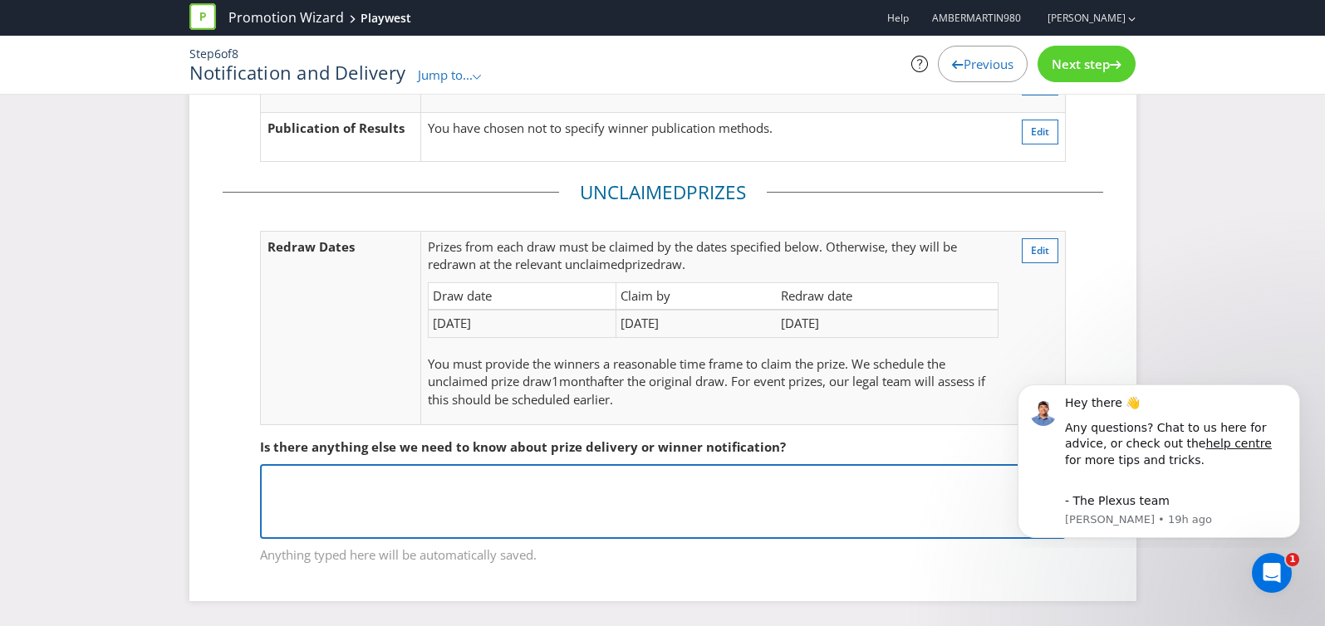
click at [371, 500] on textarea at bounding box center [663, 501] width 806 height 75
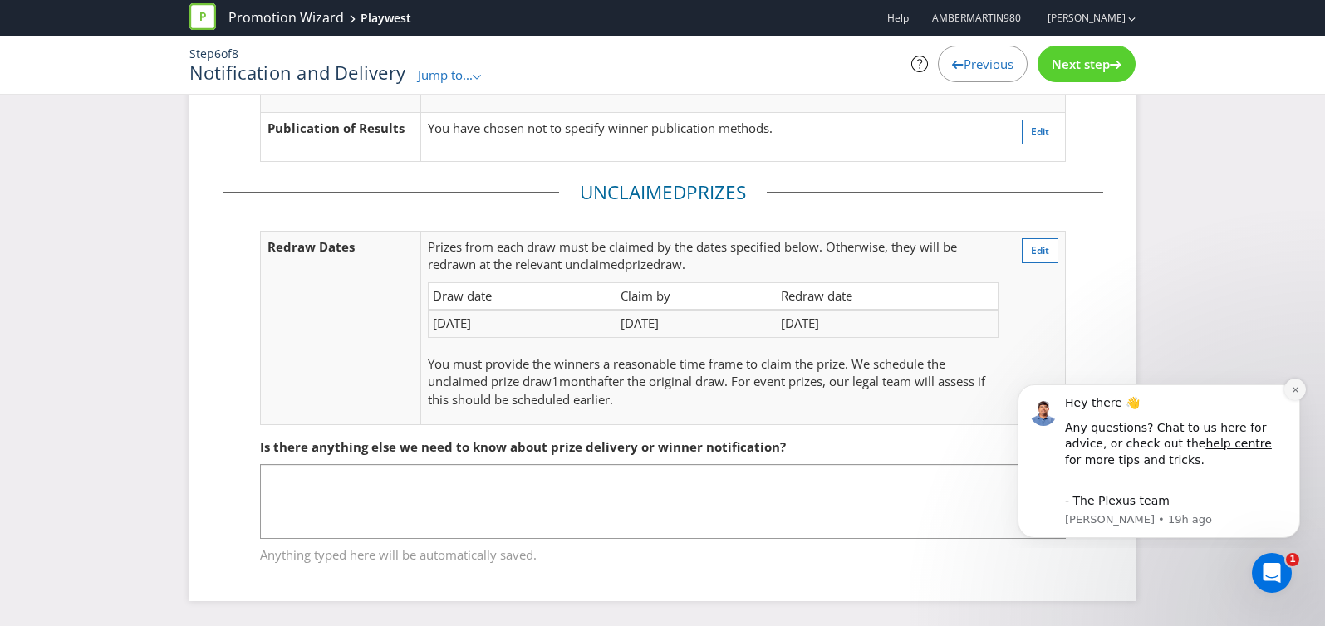
click at [1293, 386] on icon "Dismiss notification" at bounding box center [1295, 389] width 9 height 9
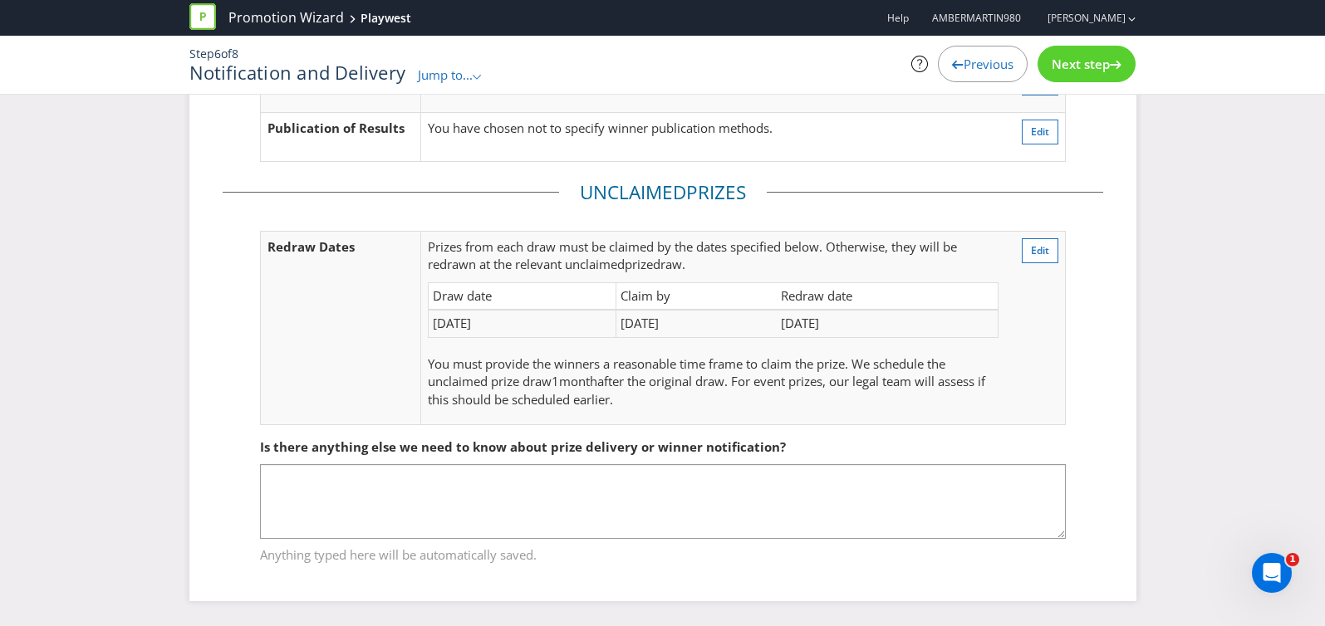
click at [1081, 63] on span "Next step" at bounding box center [1081, 64] width 58 height 17
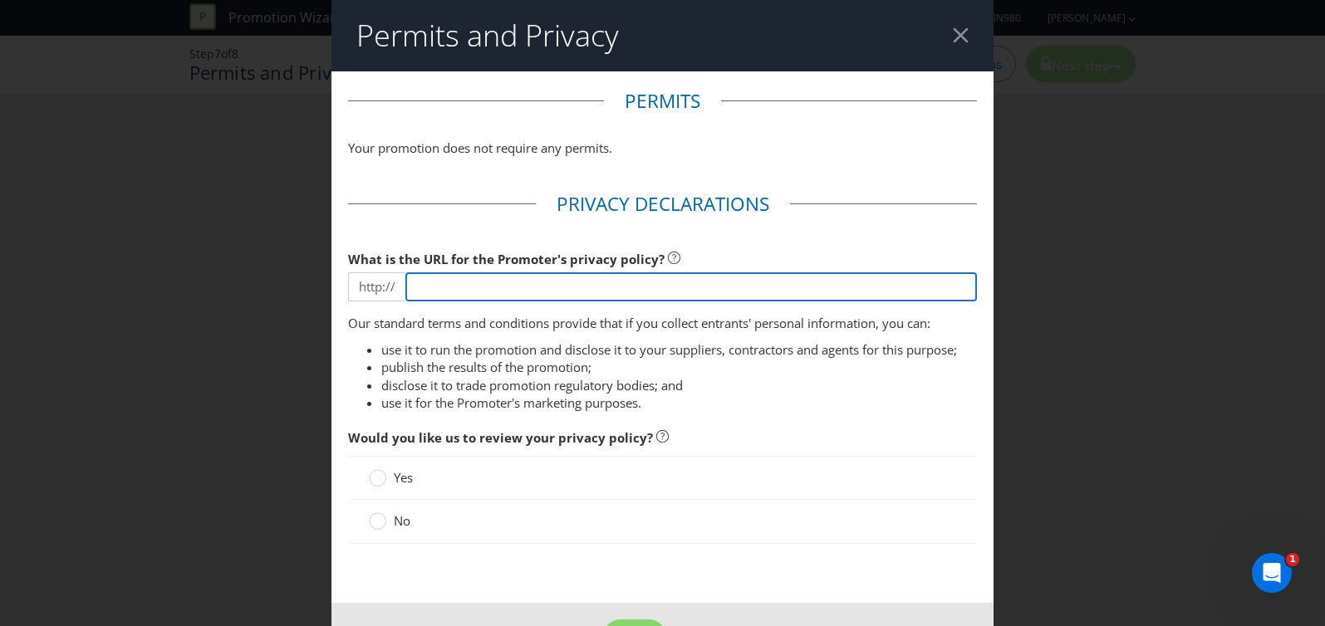
click at [479, 287] on input "text" at bounding box center [691, 286] width 572 height 29
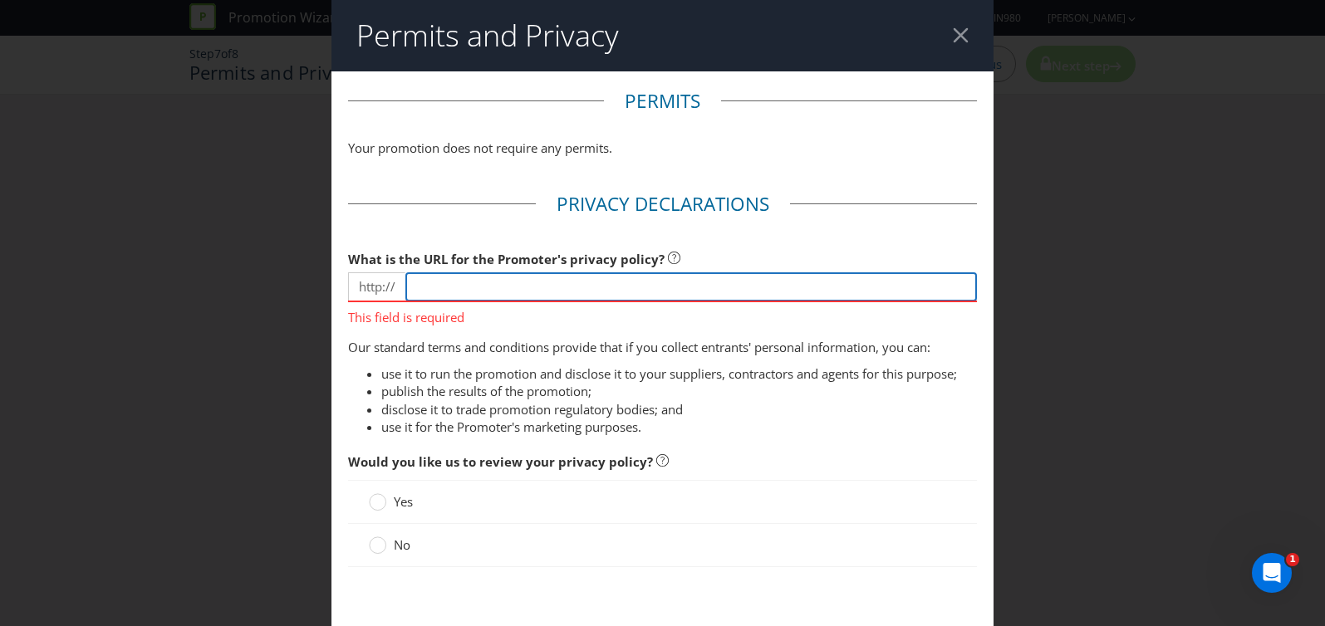
paste input "[URL][DOMAIN_NAME]"
type input "[URL][DOMAIN_NAME]"
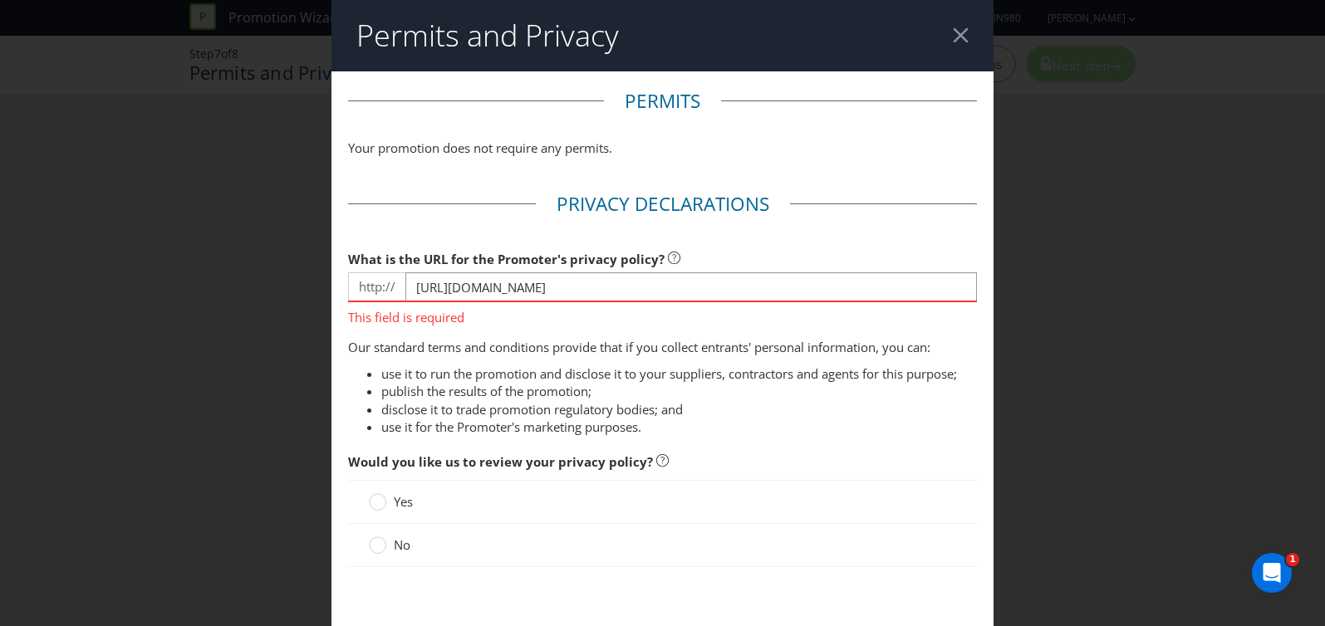
click at [740, 367] on ul "use it to run the promotion and disclose it to your suppliers, contractors and …" at bounding box center [663, 401] width 630 height 71
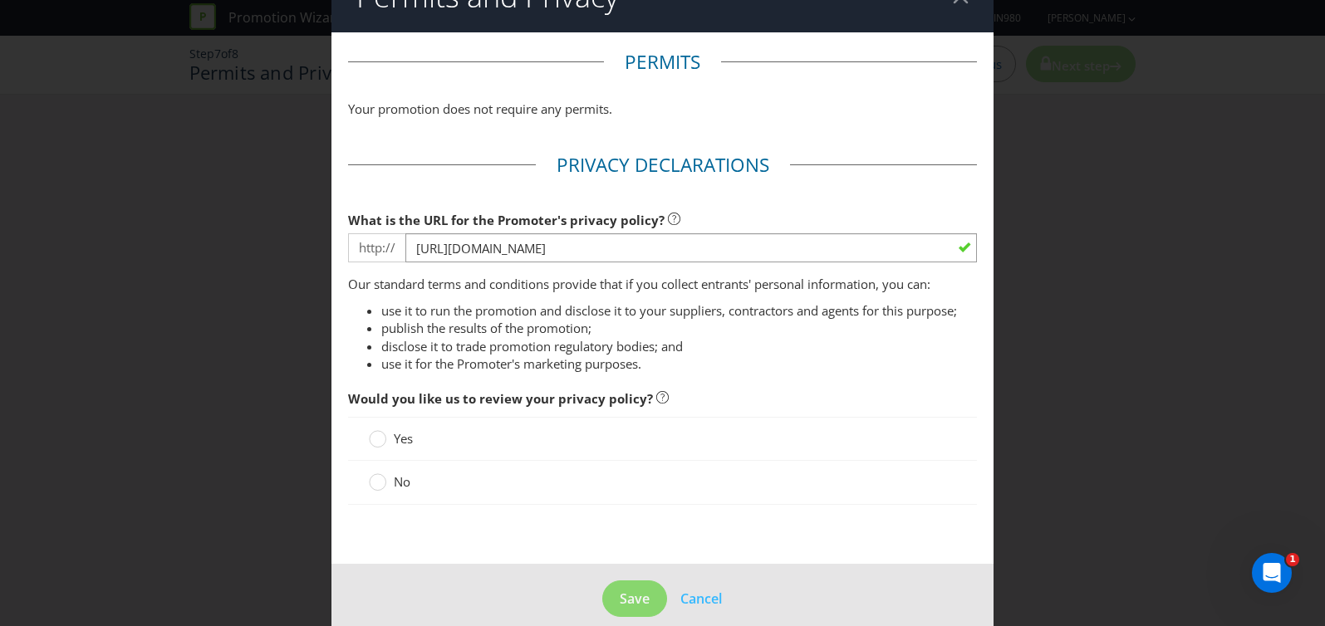
scroll to position [58, 0]
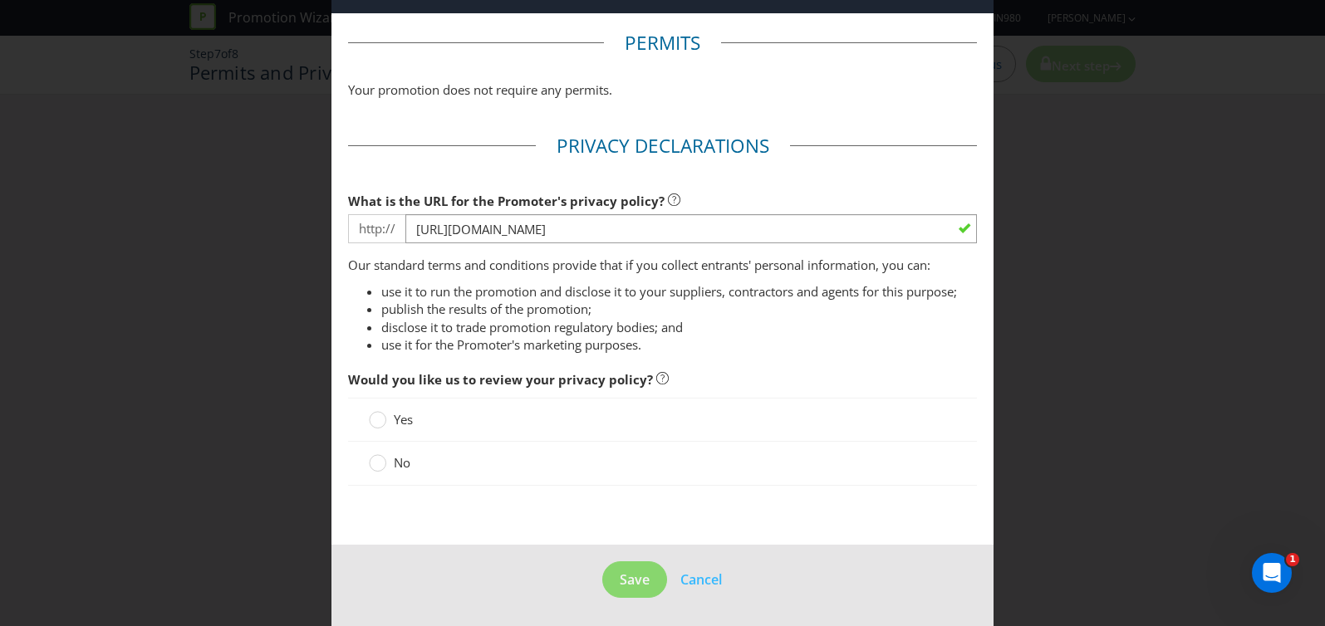
click at [386, 463] on label "No" at bounding box center [391, 462] width 45 height 17
click at [0, 0] on input "No" at bounding box center [0, 0] width 0 height 0
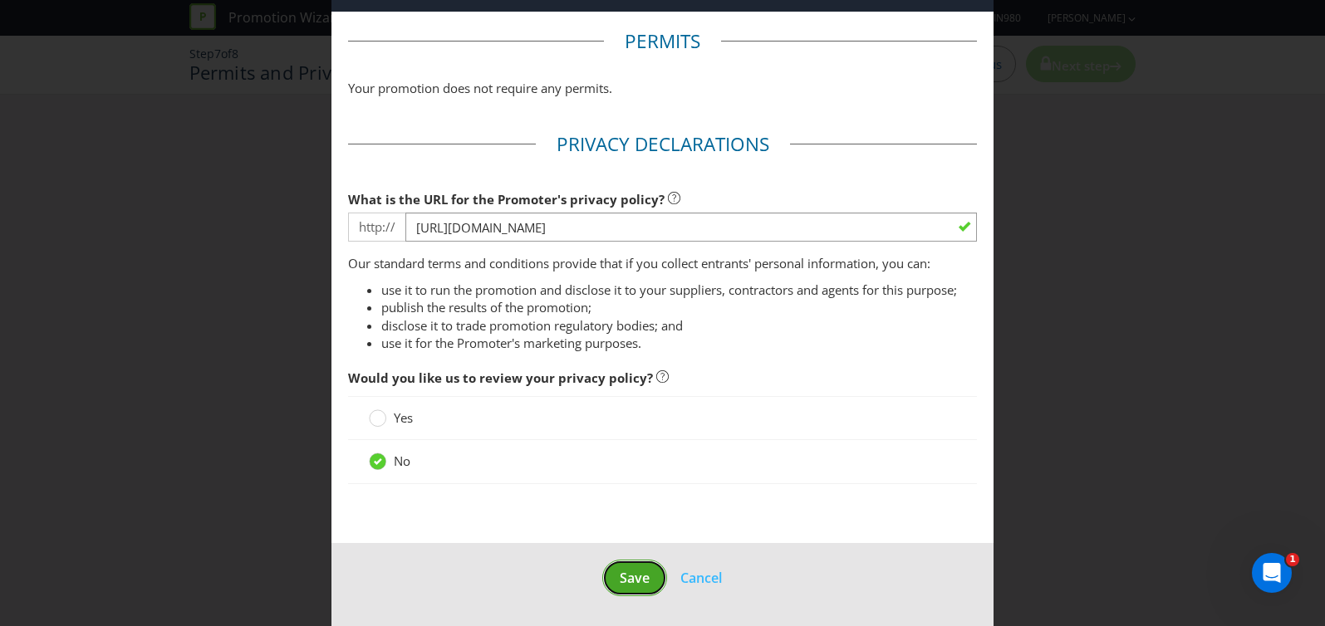
click at [637, 580] on span "Save" at bounding box center [635, 578] width 30 height 18
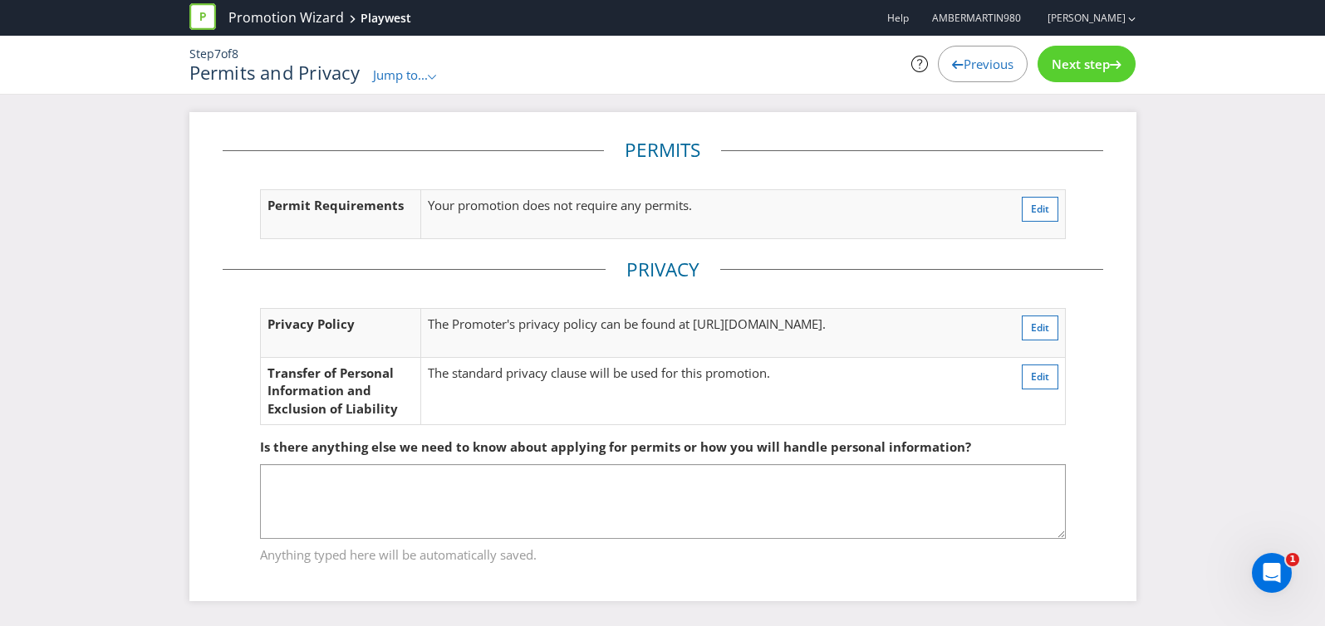
click at [700, 222] on td "Your promotion does not require any permits." at bounding box center [685, 213] width 529 height 49
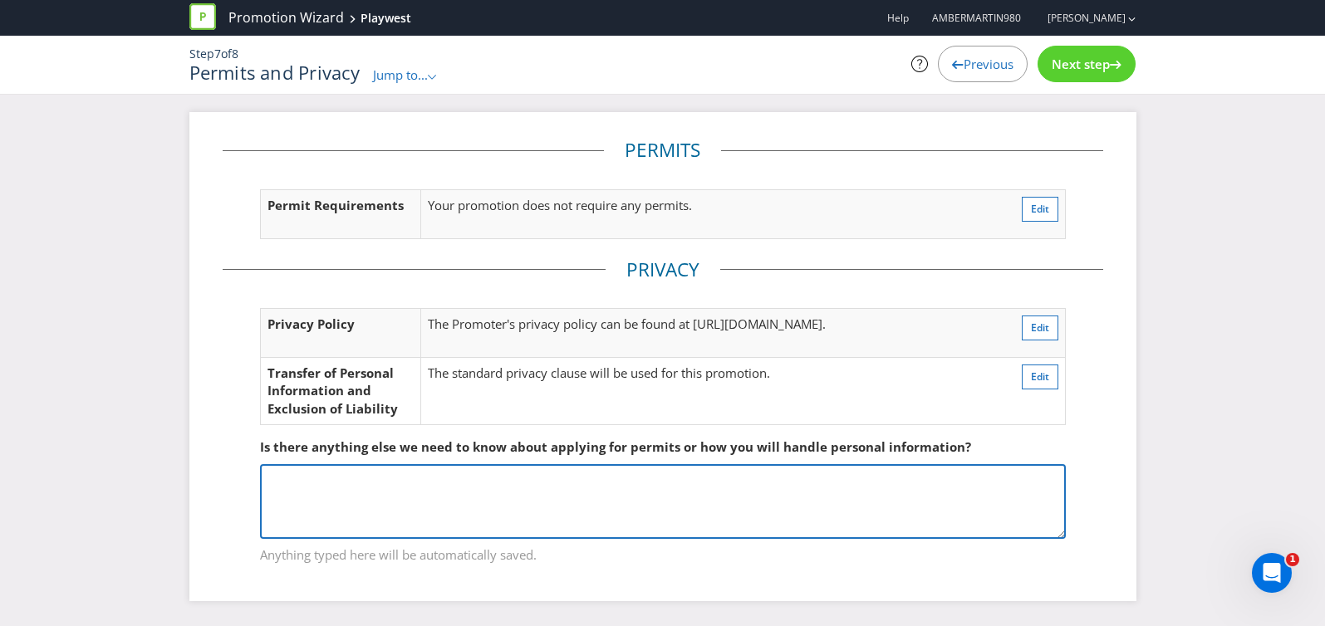
click at [542, 513] on textarea at bounding box center [663, 501] width 806 height 75
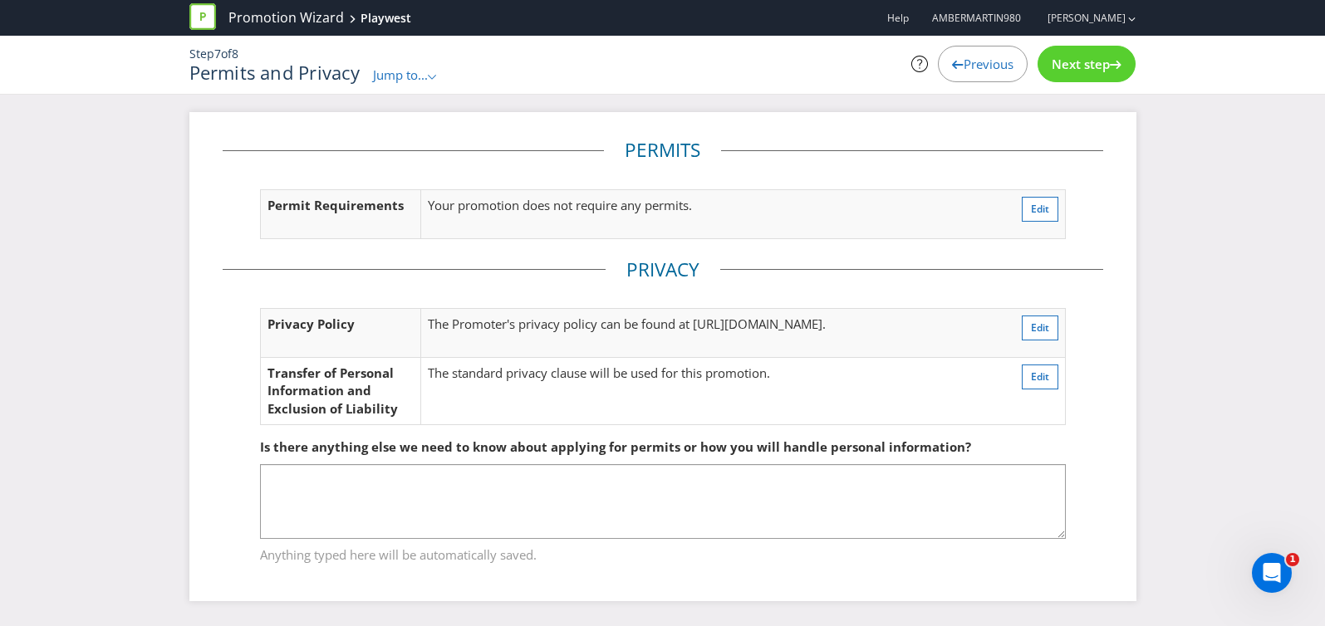
click at [1073, 61] on span "Next step" at bounding box center [1081, 64] width 58 height 17
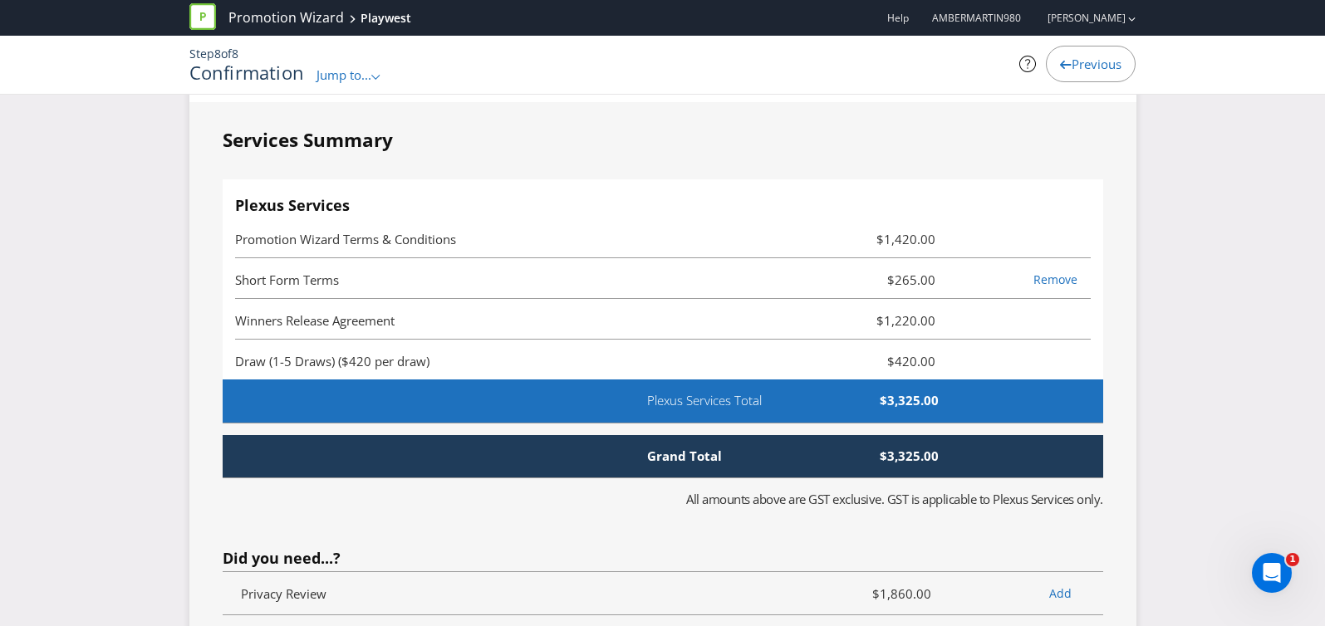
scroll to position [3647, 0]
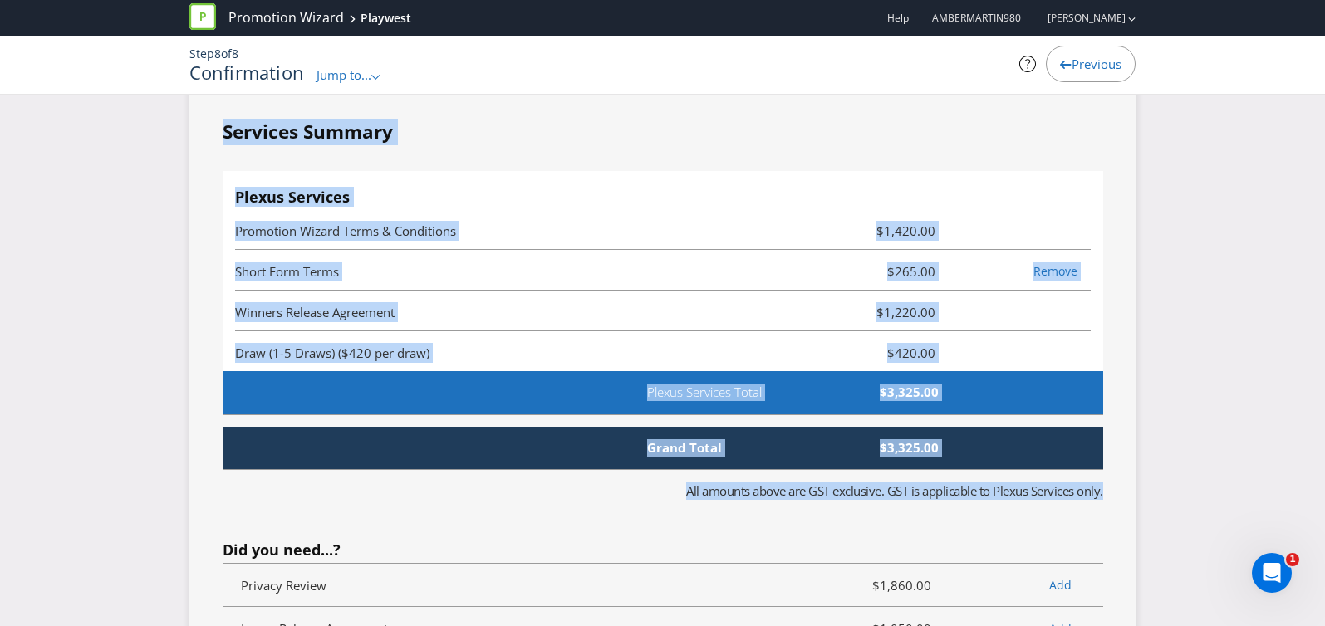
drag, startPoint x: 183, startPoint y: 130, endPoint x: 461, endPoint y: 414, distance: 397.7
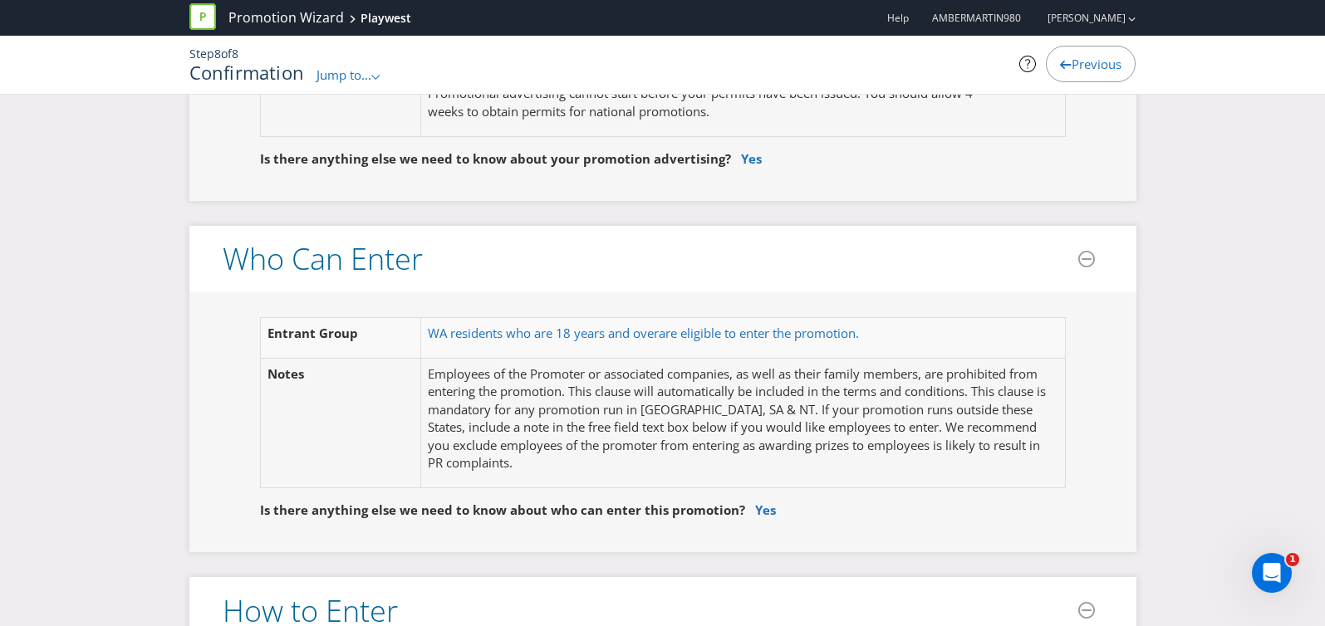
scroll to position [744, 0]
